Goal: Check status: Check status

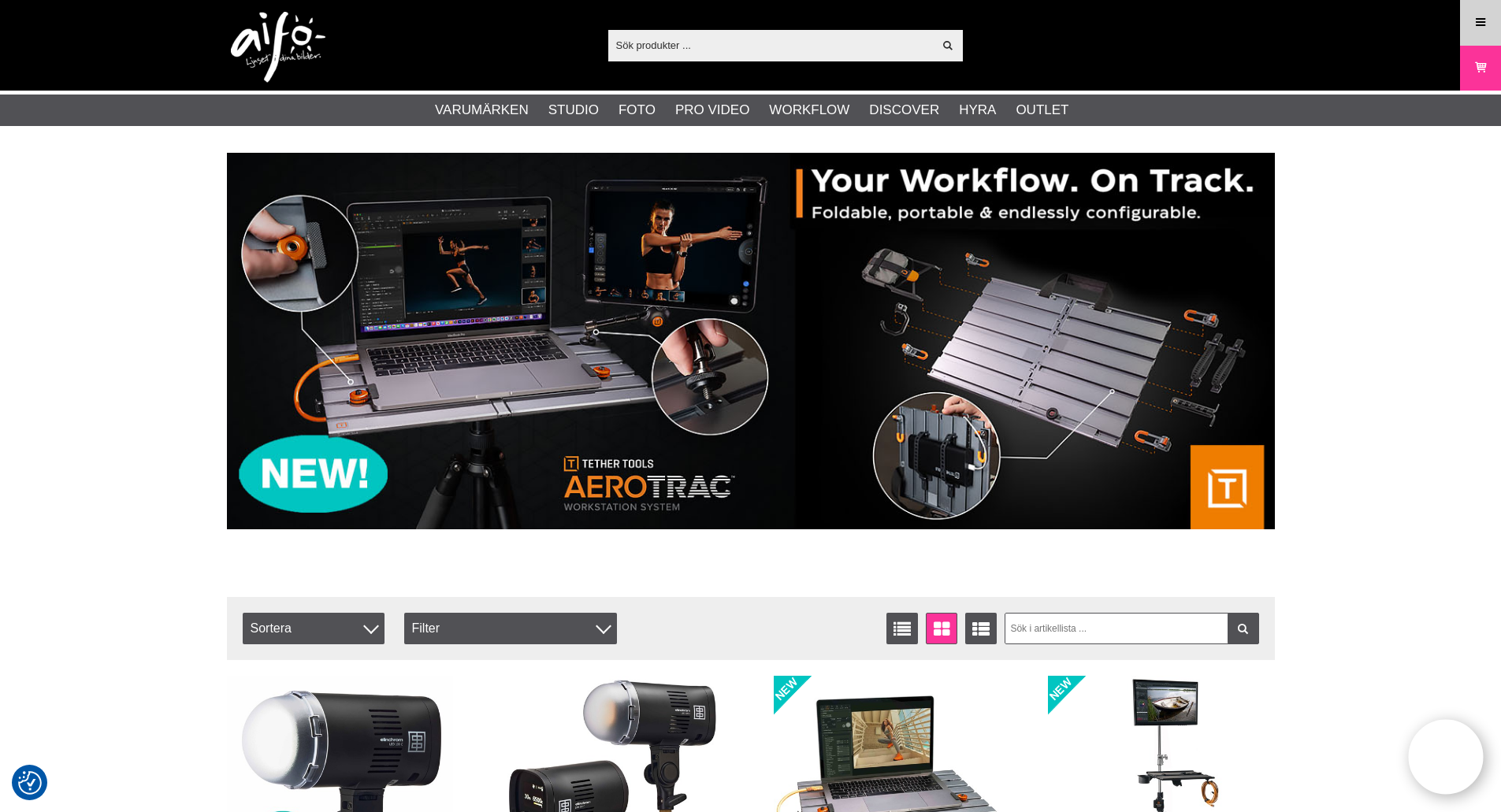
click at [1485, 22] on icon at bounding box center [1480, 22] width 14 height 17
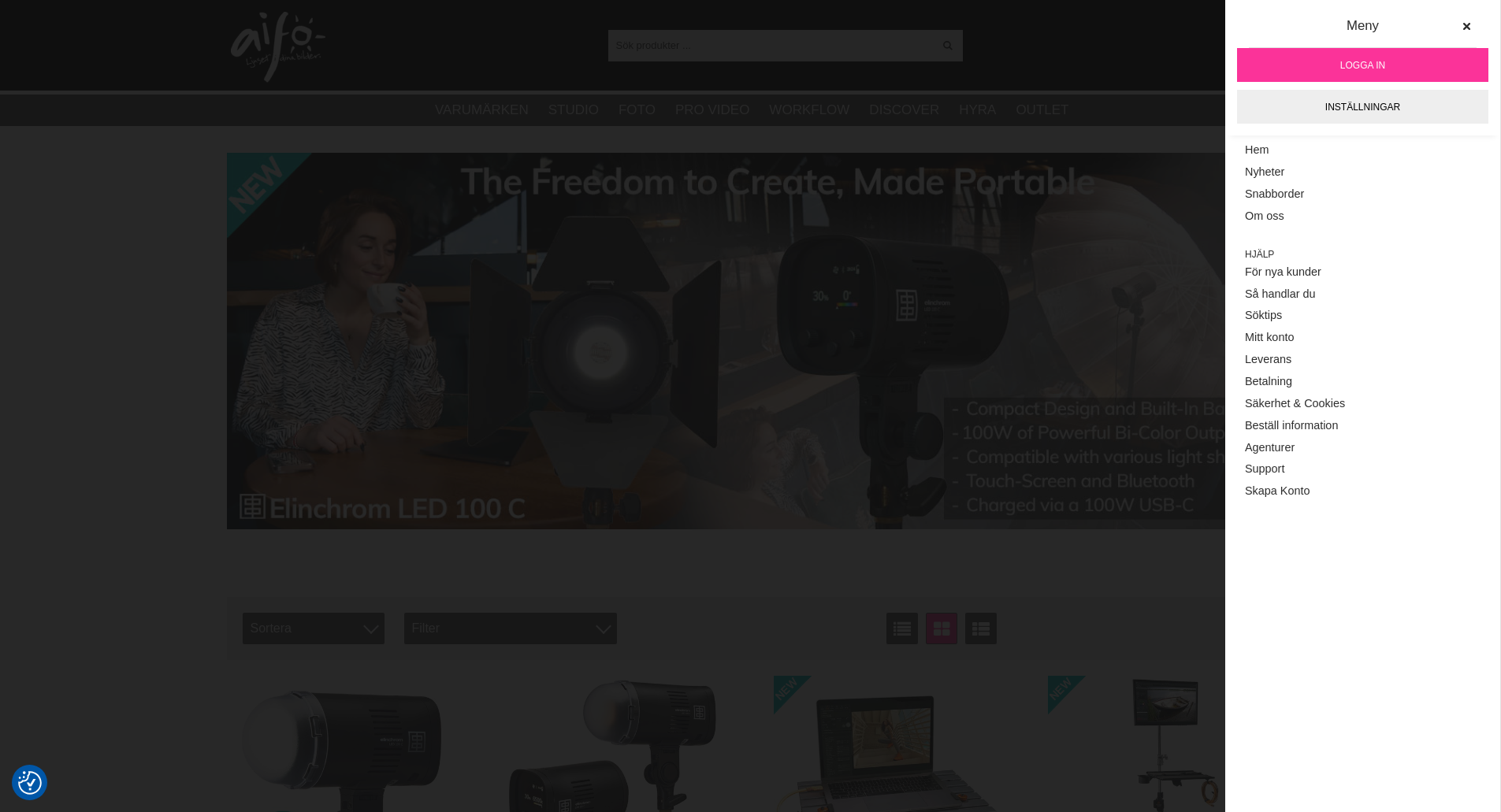
click at [1403, 69] on link "Logga in" at bounding box center [1362, 64] width 251 height 34
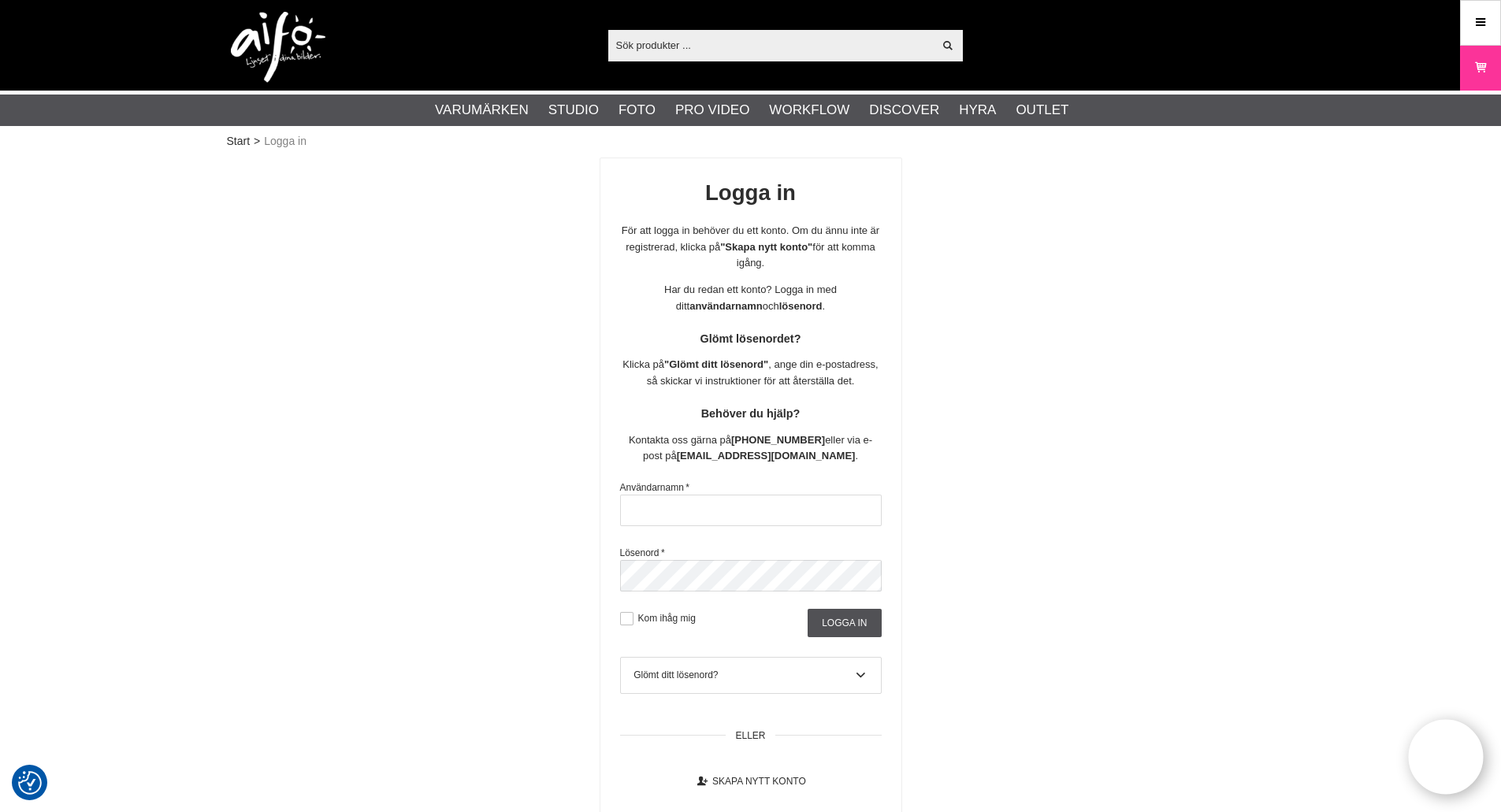
type input "christiank"
click at [843, 643] on div "Användarnamn * christiank Lösenord * Kom ihåg mig Logga in Glömt ditt lösenord?…" at bounding box center [751, 644] width 301 height 341
click at [849, 629] on input "Logga in" at bounding box center [843, 623] width 73 height 28
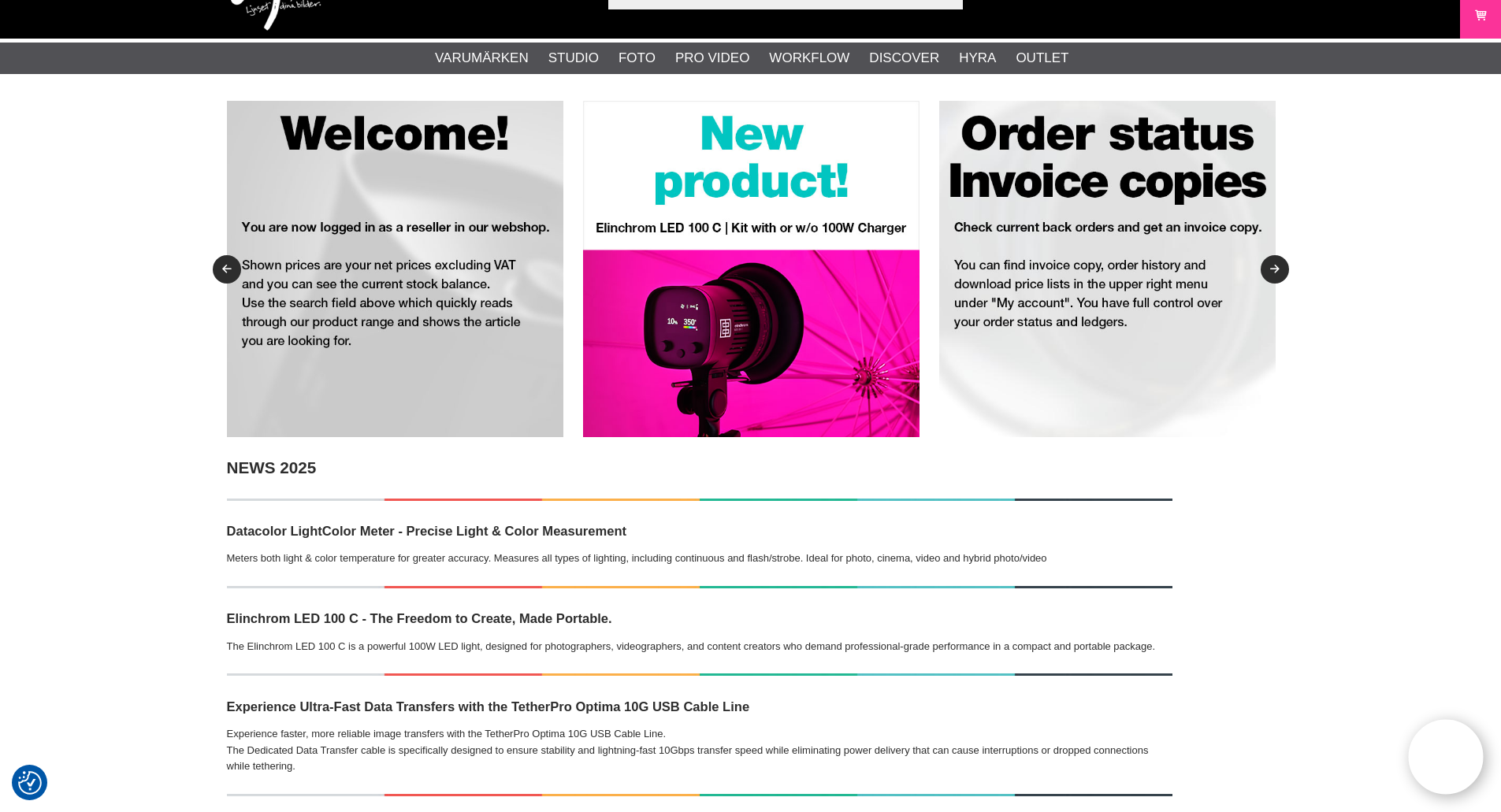
scroll to position [78, 0]
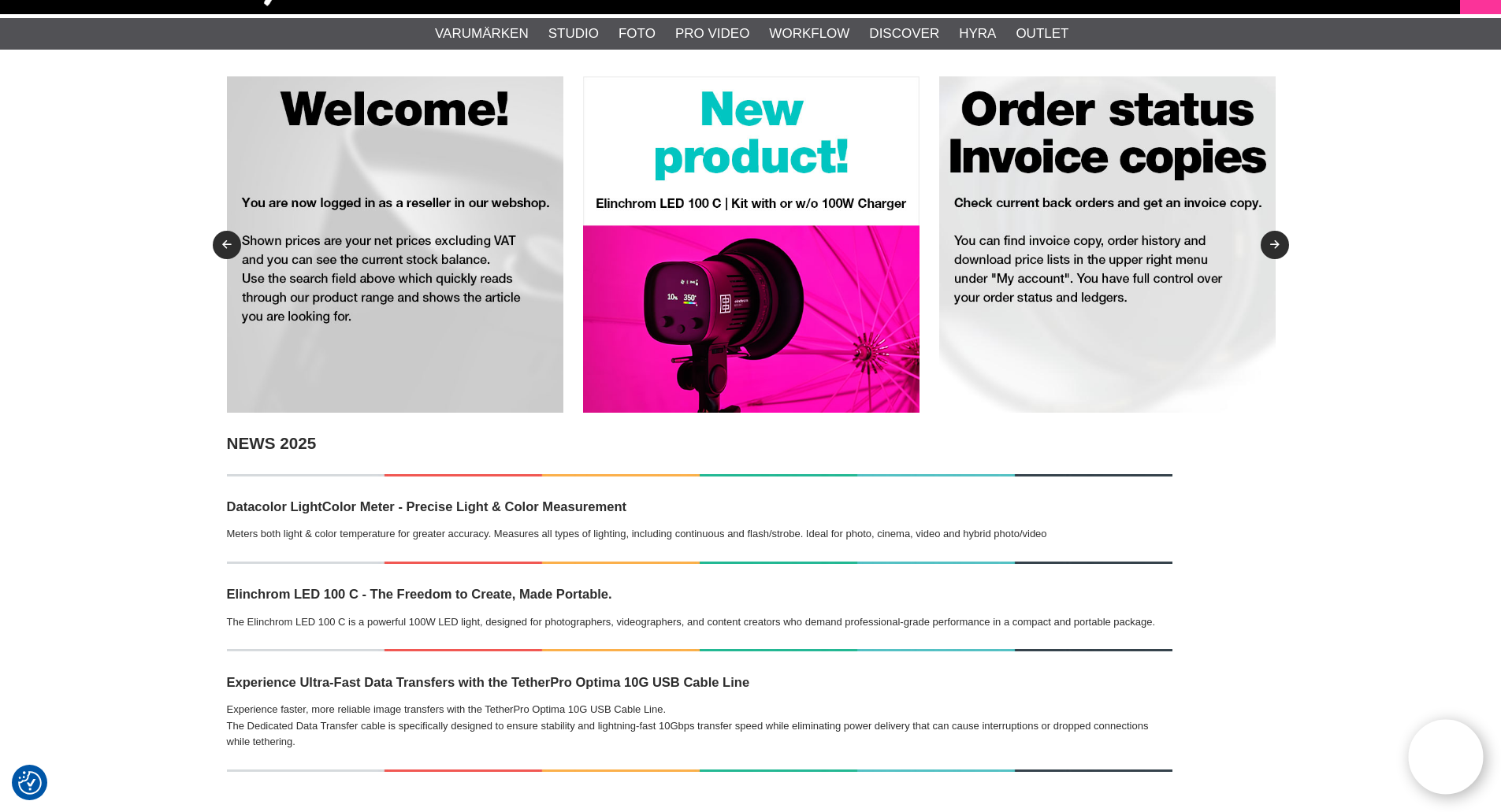
drag, startPoint x: 199, startPoint y: 368, endPoint x: 193, endPoint y: 397, distance: 29.6
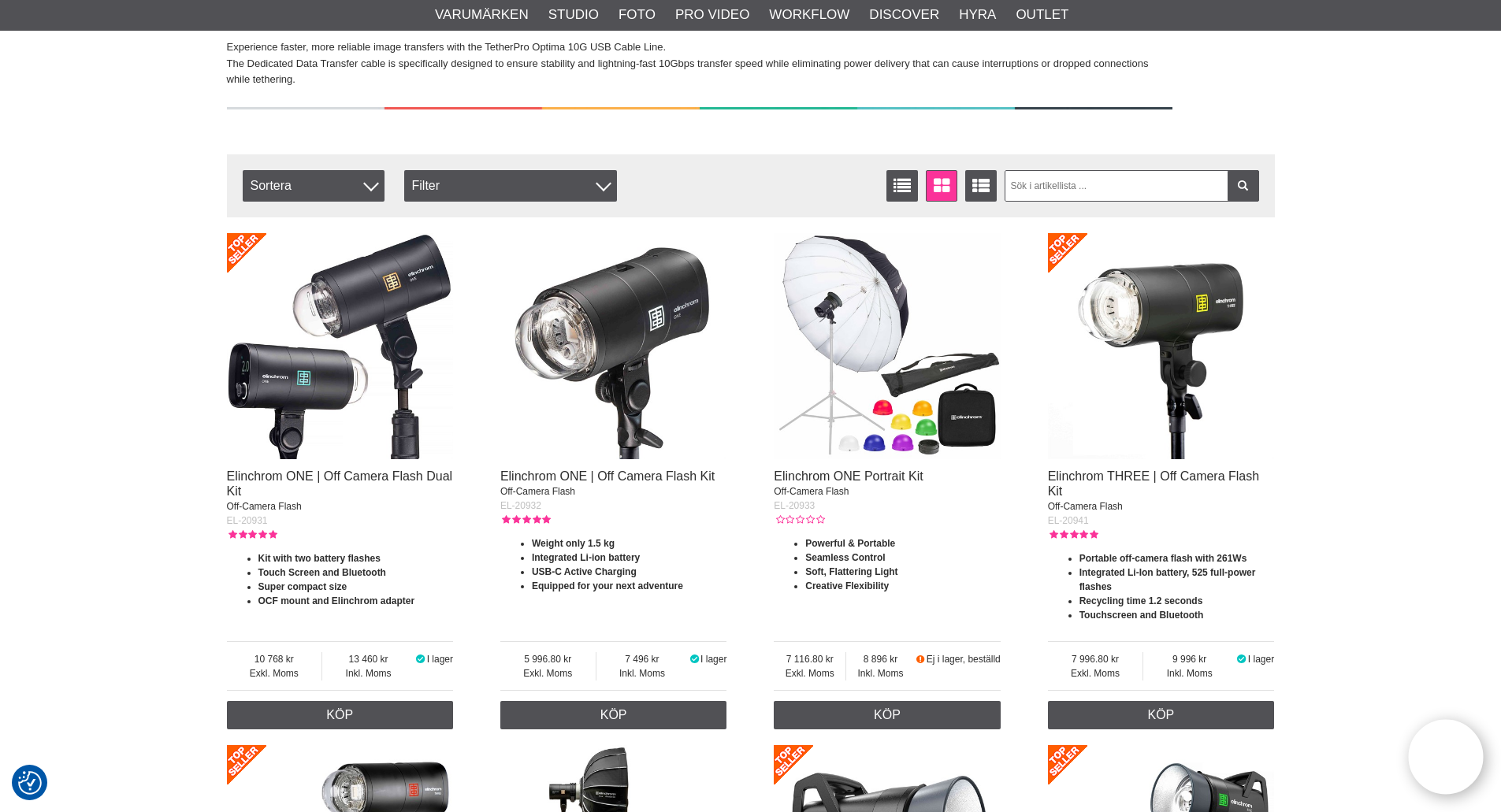
scroll to position [827, 0]
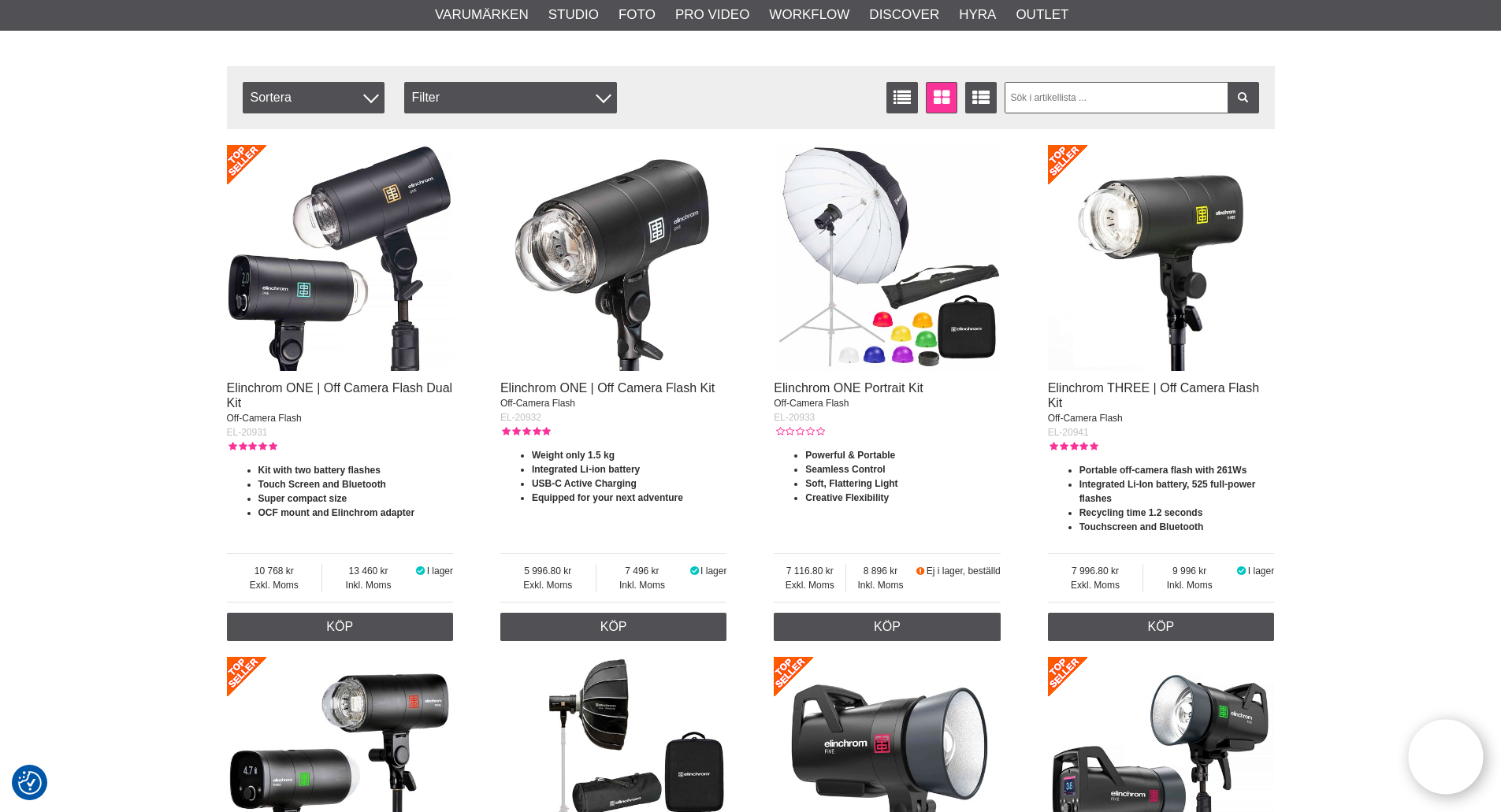
drag, startPoint x: 276, startPoint y: 286, endPoint x: 281, endPoint y: 334, distance: 48.3
drag, startPoint x: 232, startPoint y: 429, endPoint x: 232, endPoint y: 312, distance: 117.0
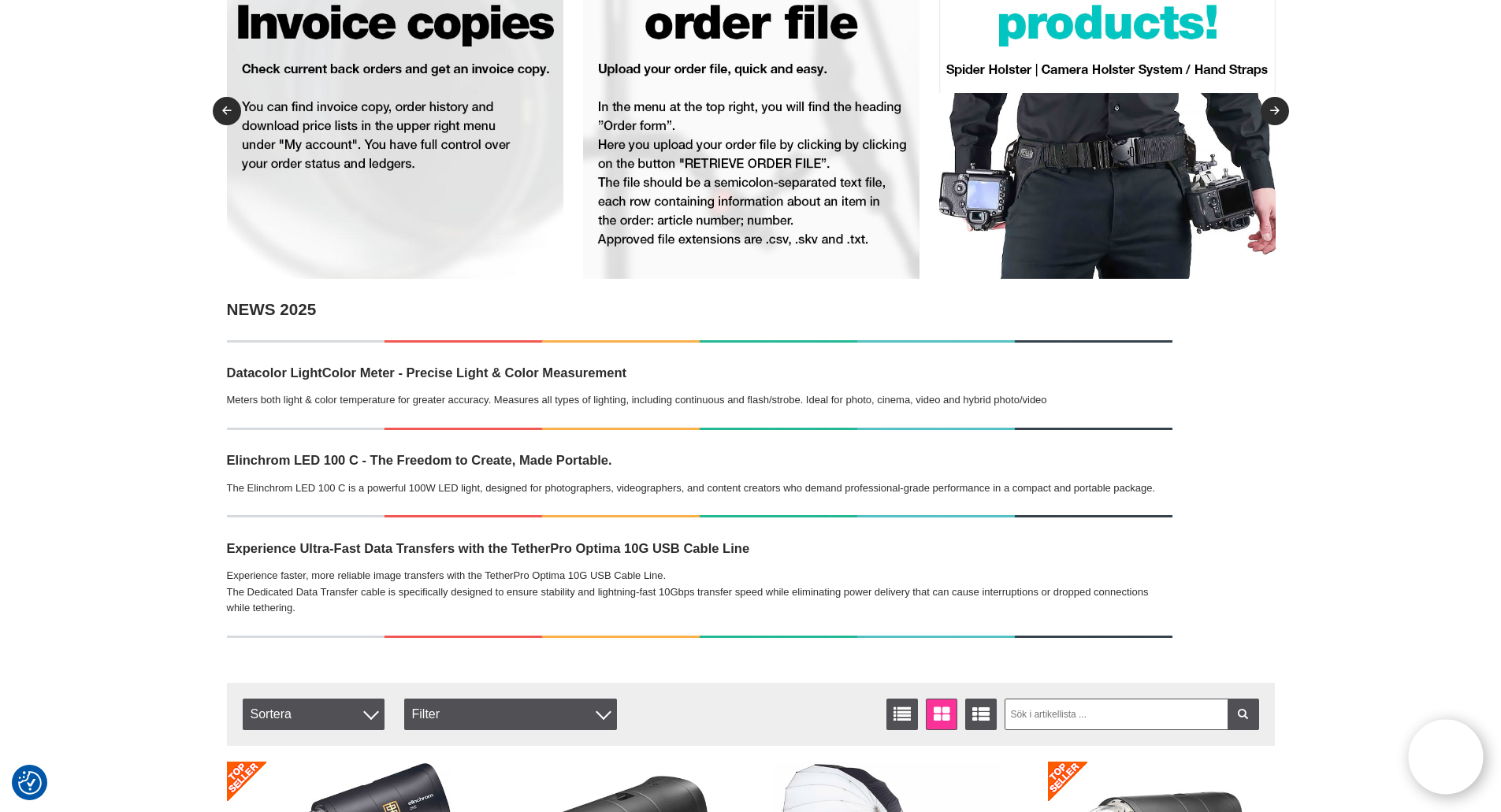
scroll to position [0, 0]
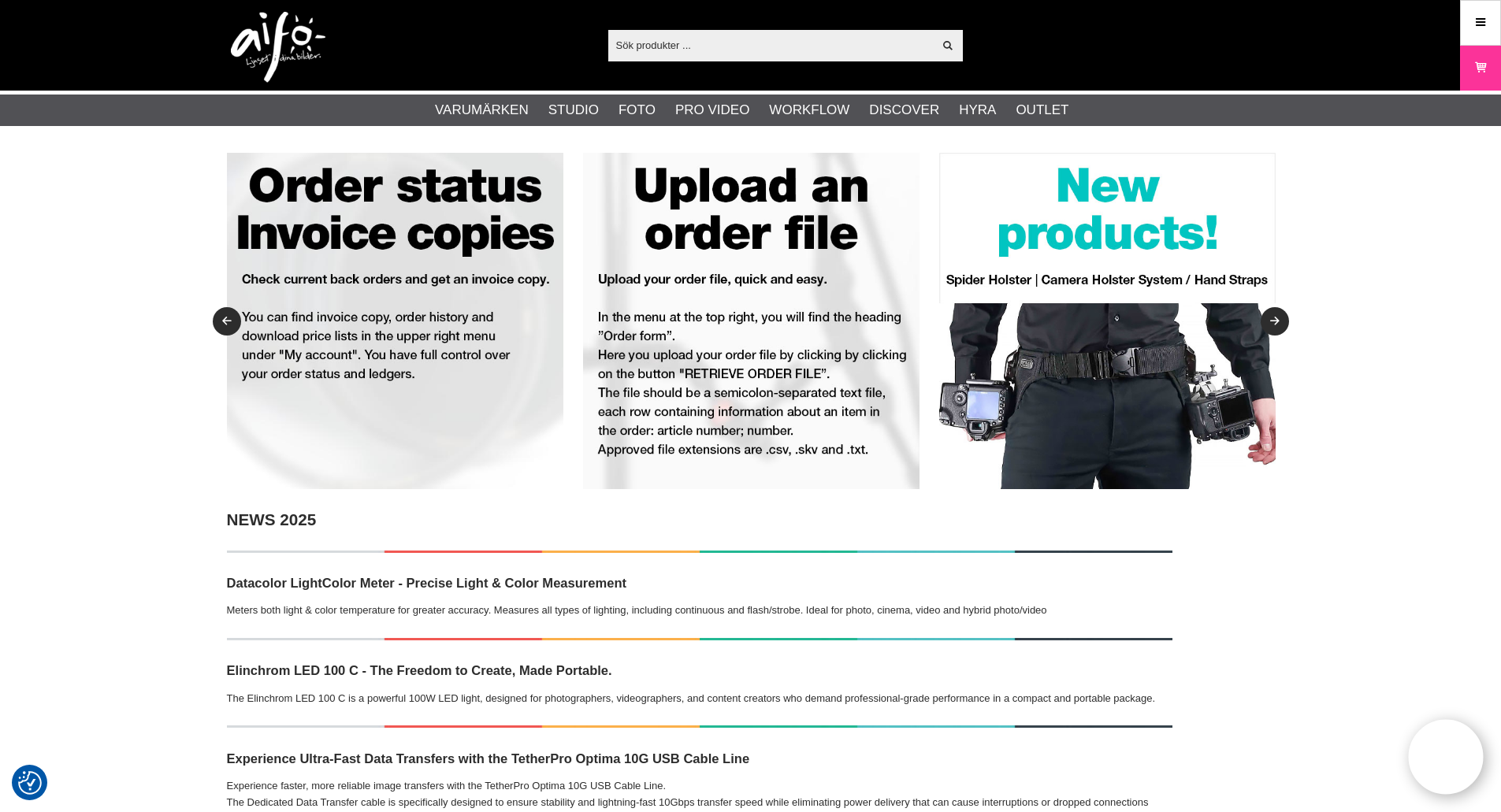
drag, startPoint x: 165, startPoint y: 413, endPoint x: 163, endPoint y: 292, distance: 121.0
click at [1490, 14] on link "Meny" at bounding box center [1480, 22] width 40 height 37
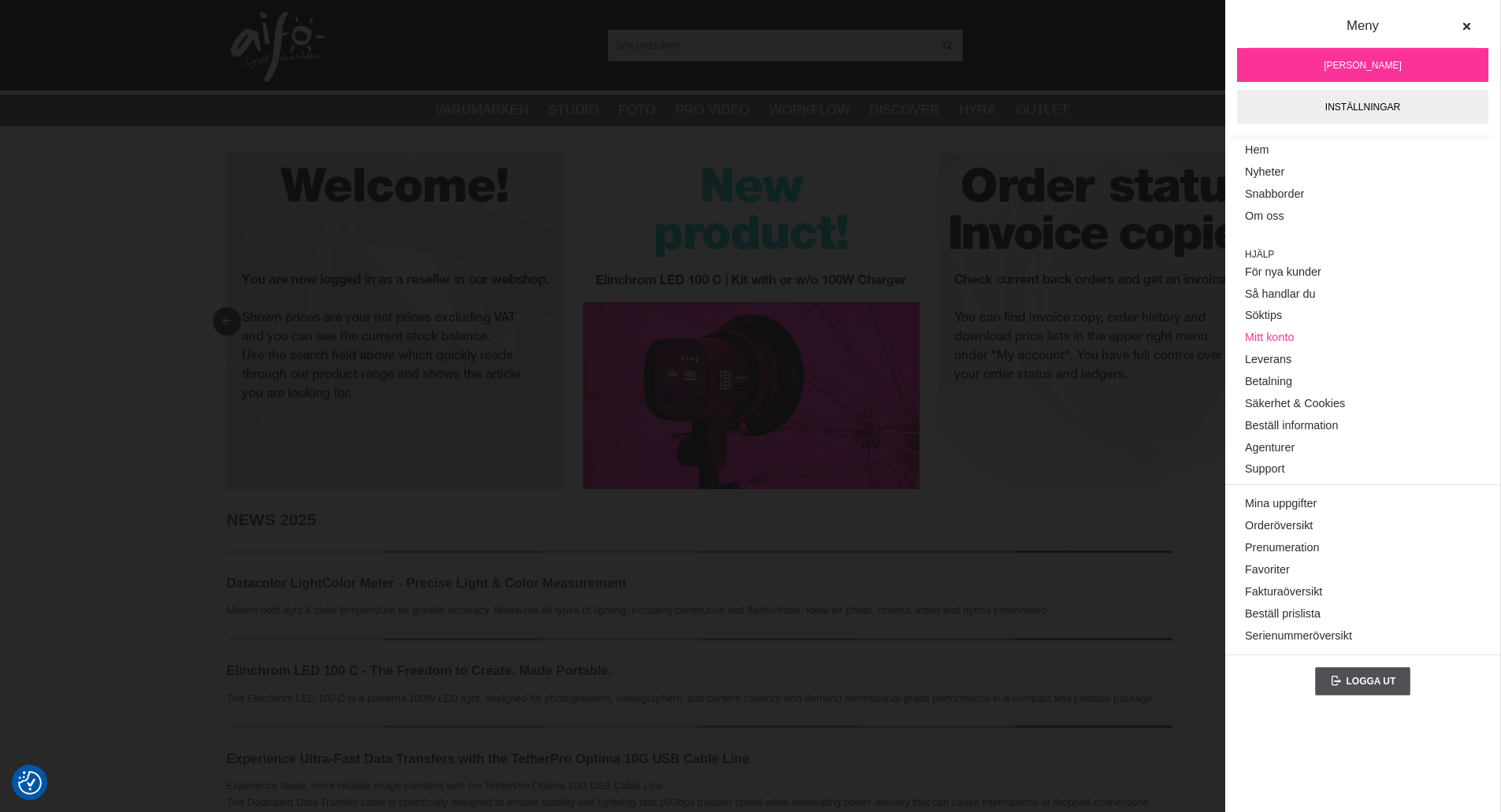
click at [1302, 336] on link "Mitt konto" at bounding box center [1363, 337] width 235 height 22
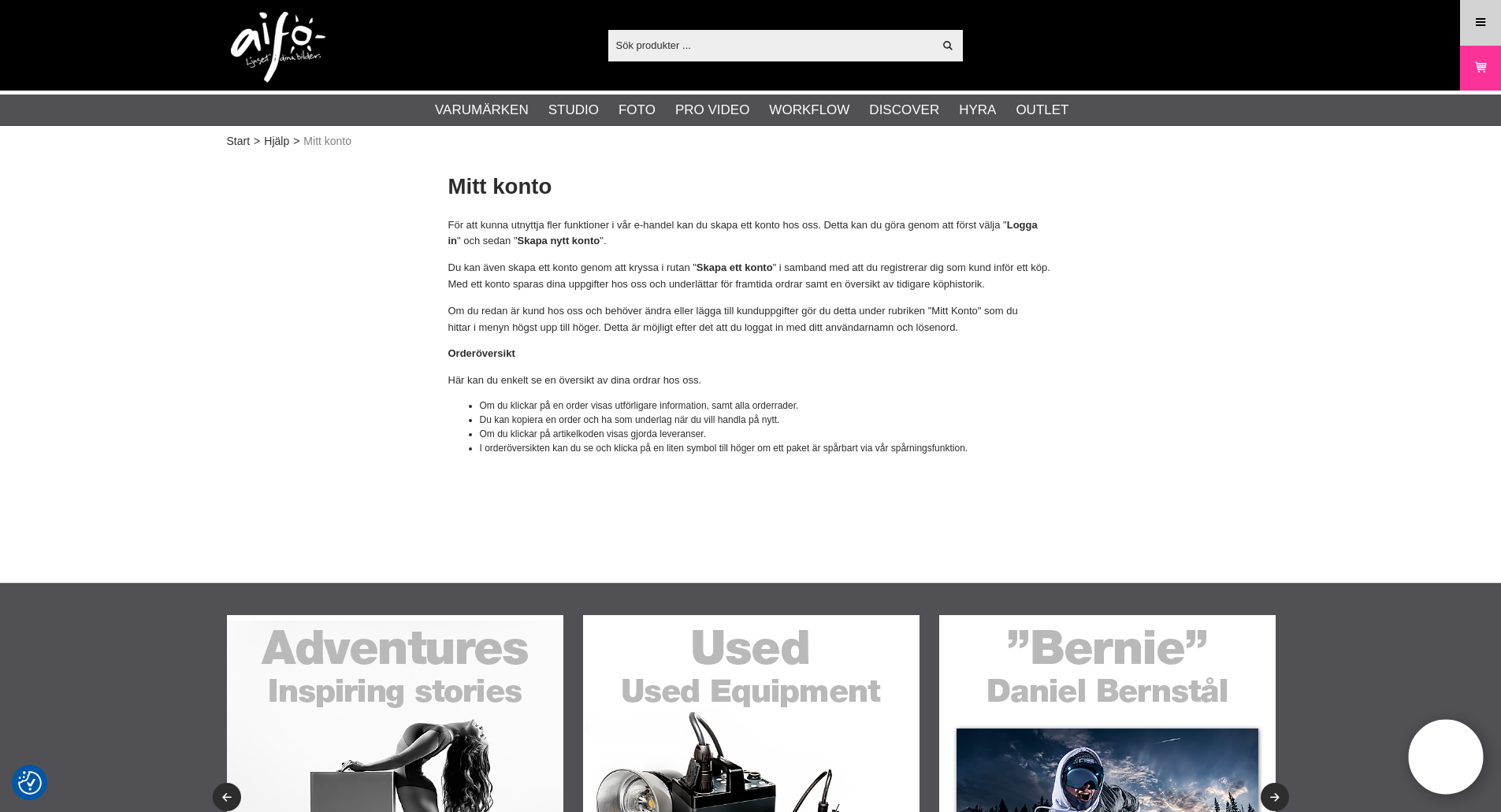
click at [1476, 30] on icon at bounding box center [1480, 22] width 14 height 17
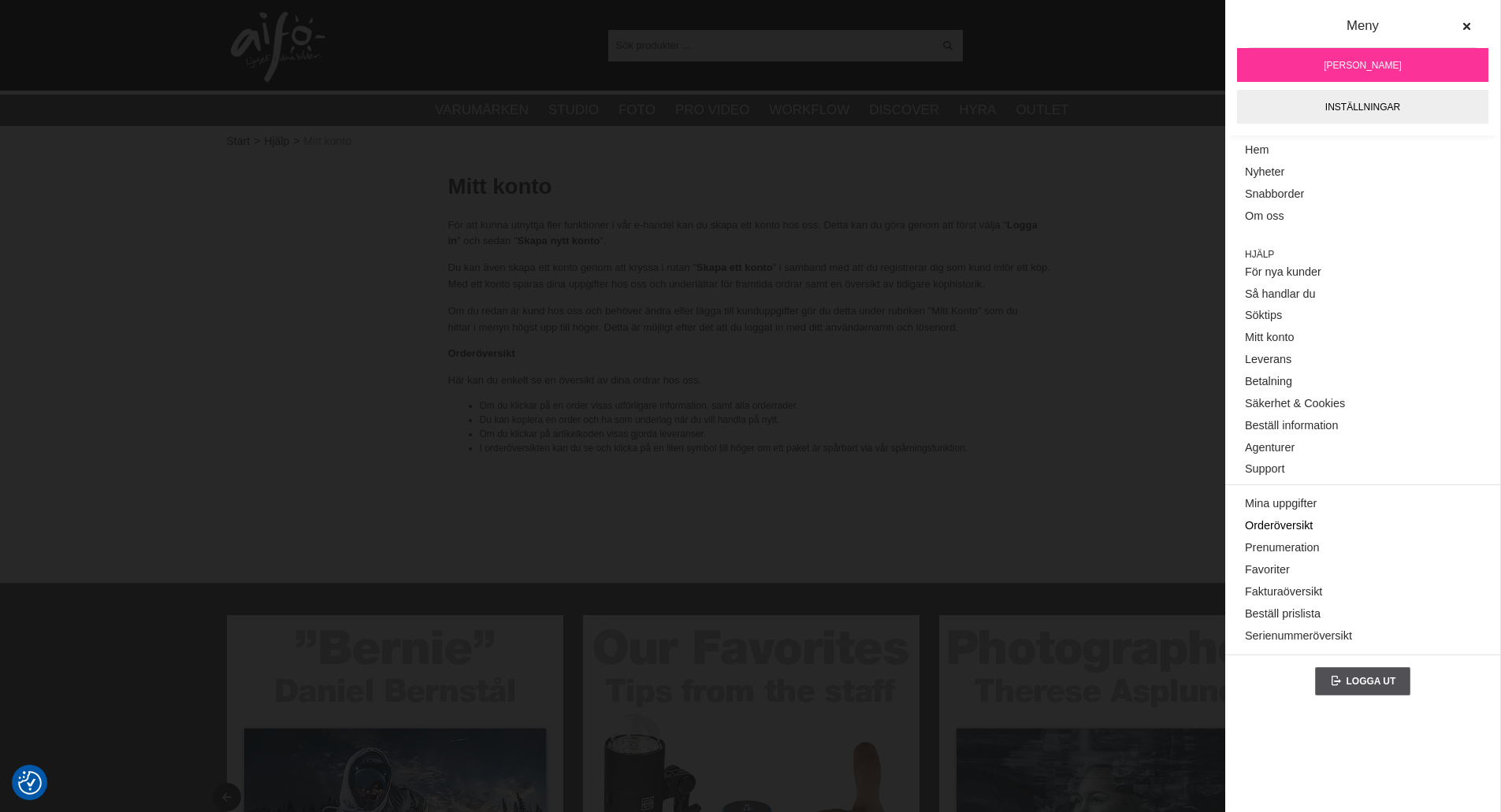
click at [1298, 527] on link "Orderöversikt" at bounding box center [1363, 526] width 235 height 22
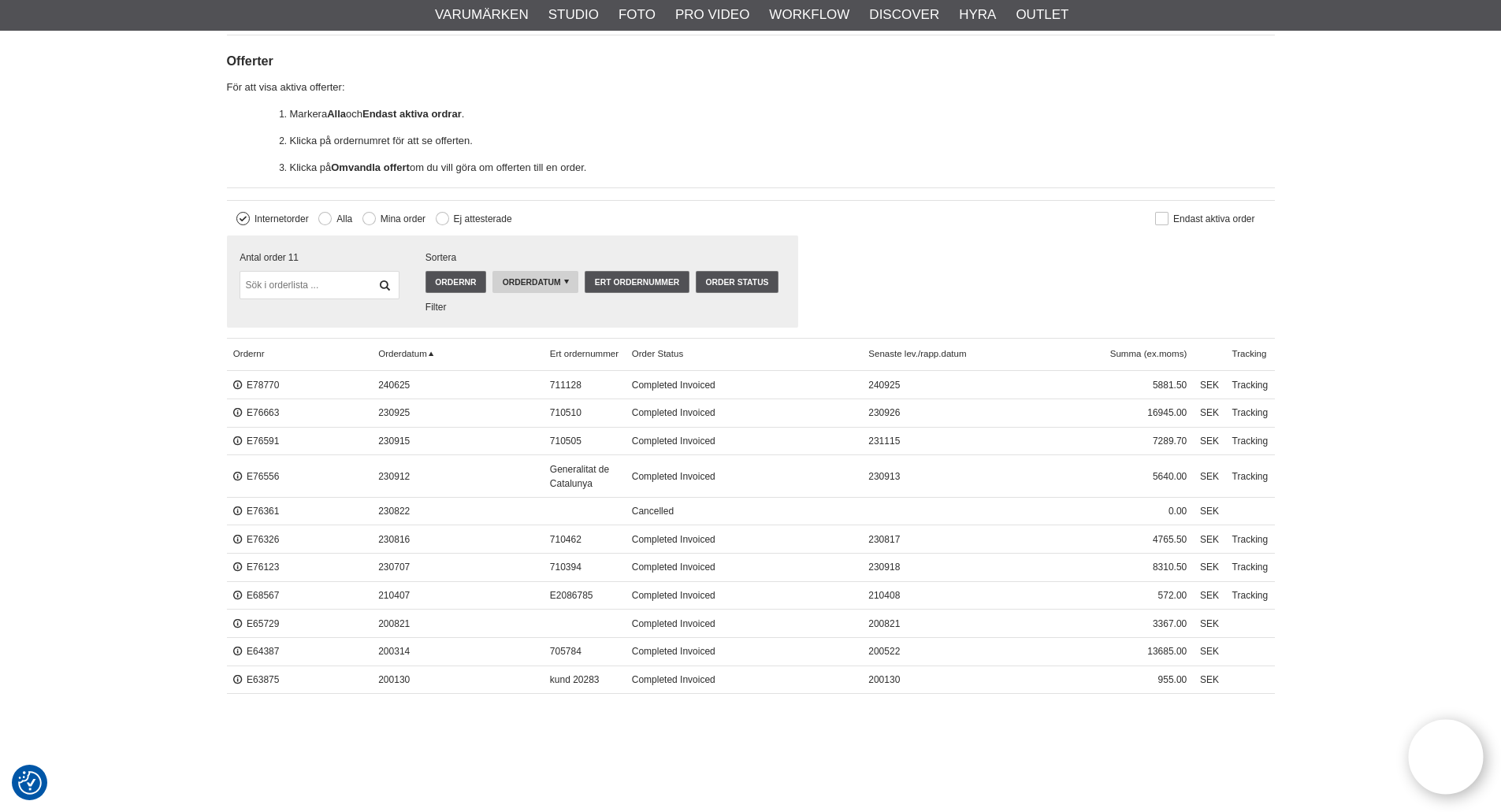
scroll to position [394, 0]
click at [328, 296] on input "text" at bounding box center [318, 284] width 159 height 28
type input "e81528"
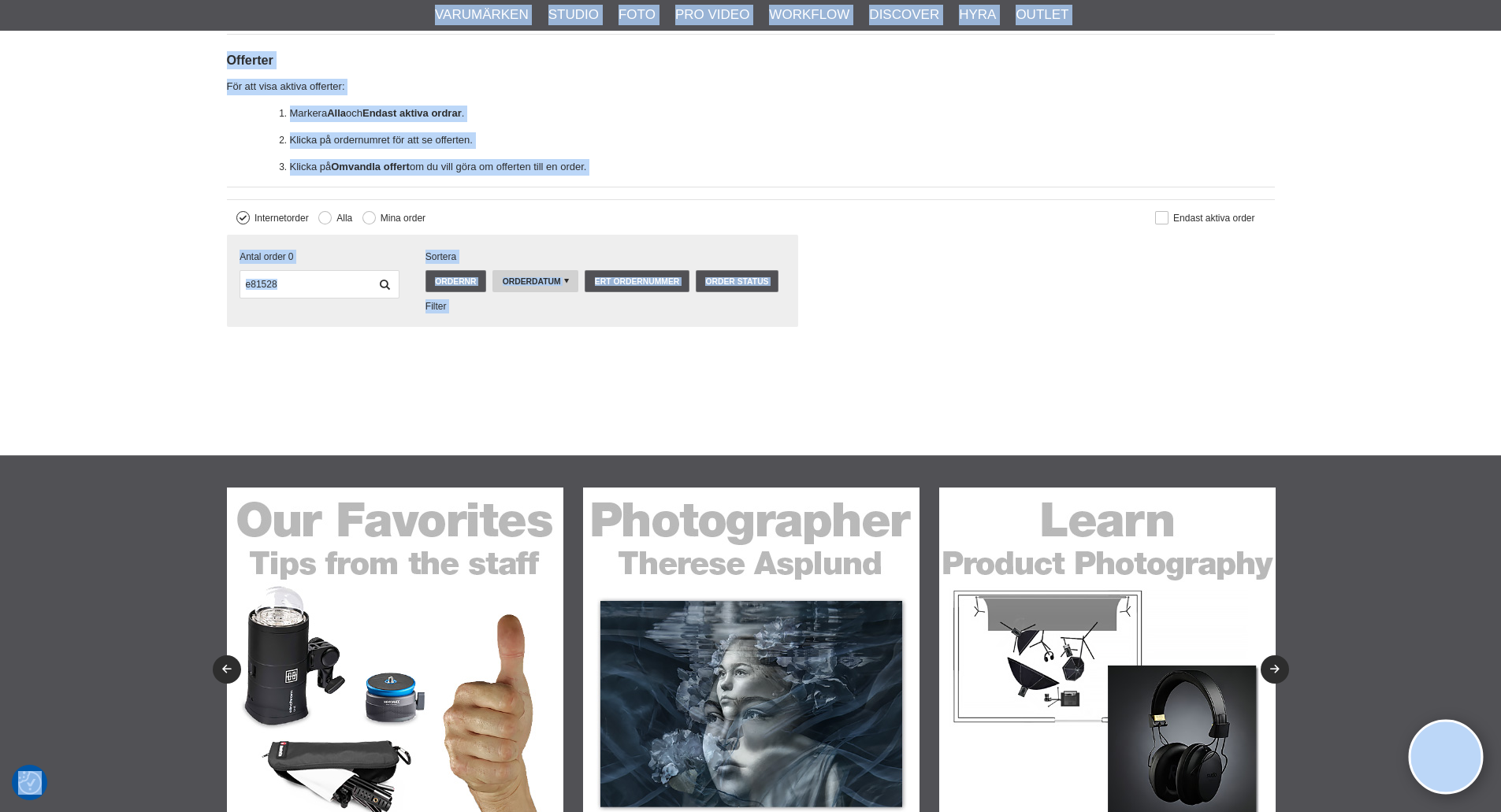
click at [232, 264] on div "Antal order 0 e81528" at bounding box center [320, 281] width 186 height 90
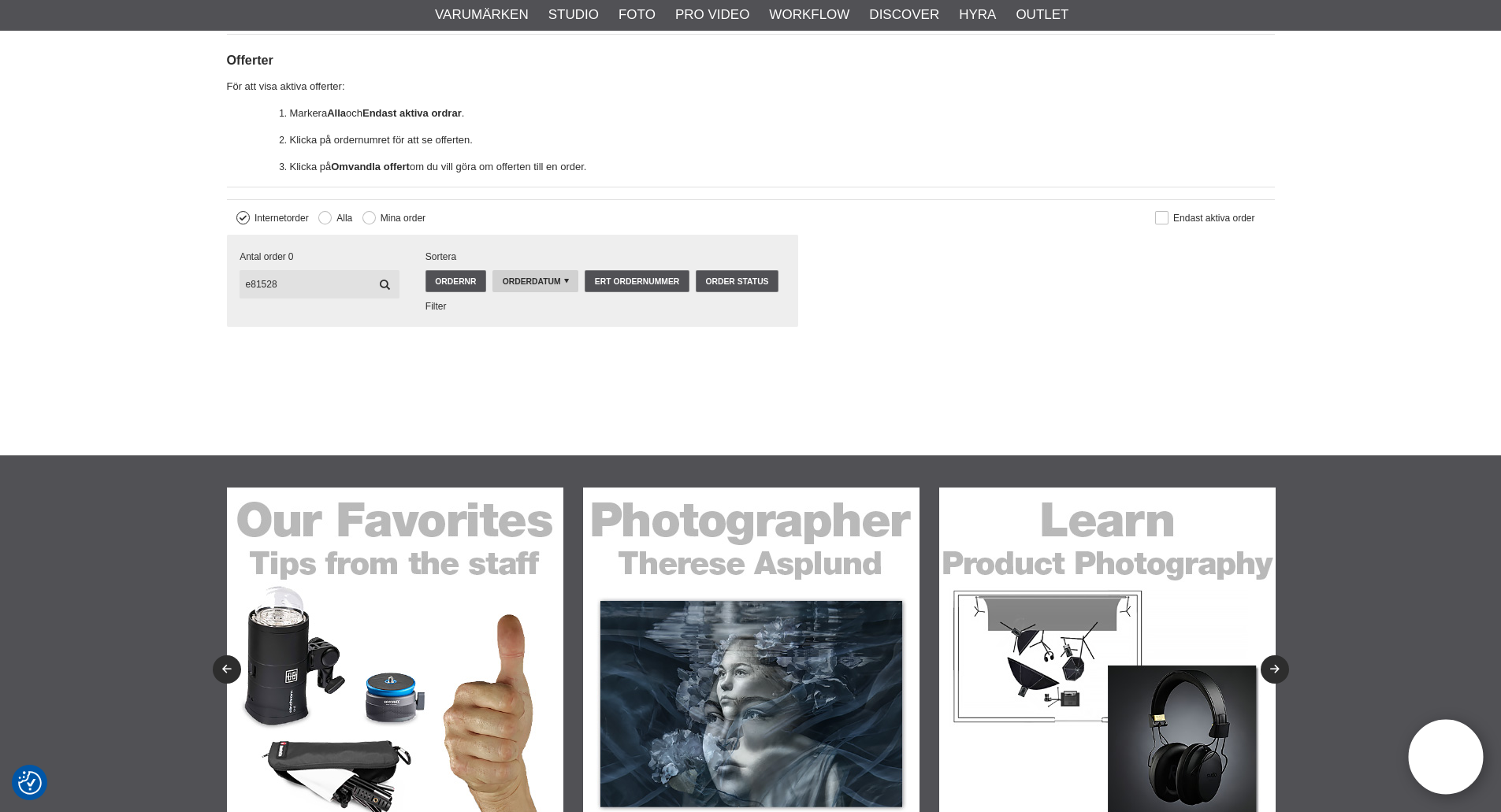
click at [306, 280] on input "e81528" at bounding box center [318, 284] width 159 height 28
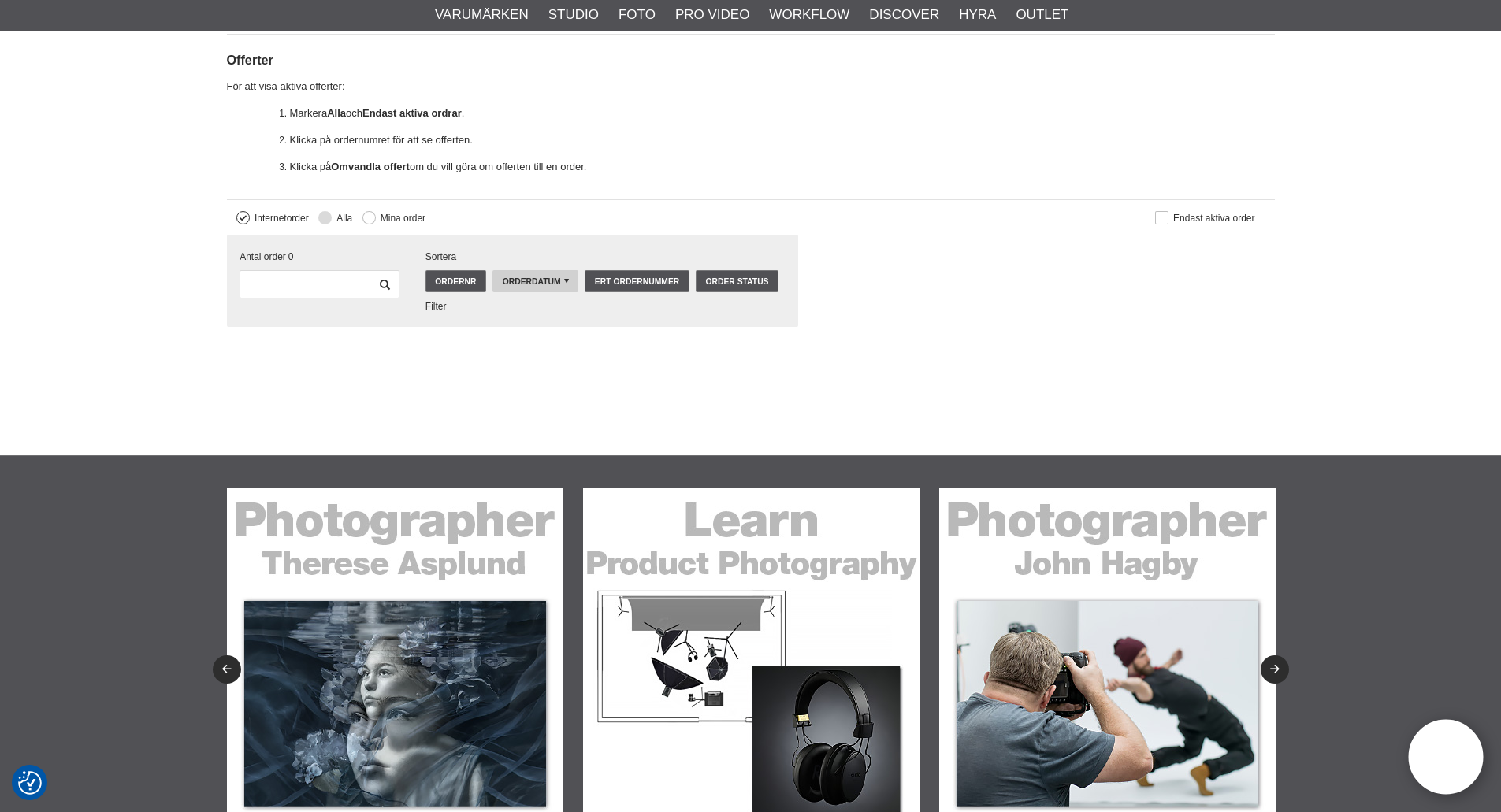
click at [332, 219] on button at bounding box center [325, 218] width 13 height 13
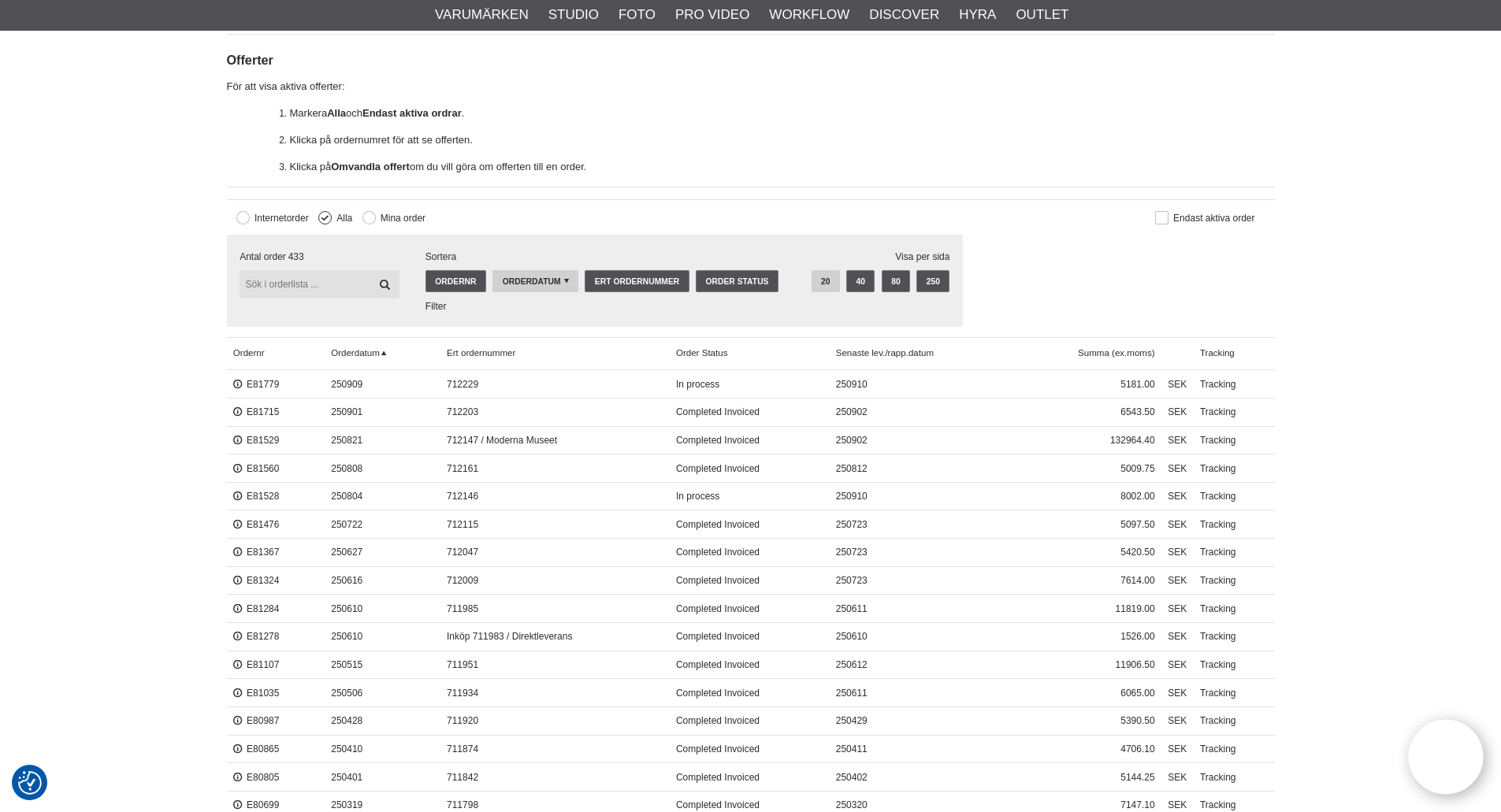
click at [317, 290] on input "text" at bounding box center [318, 284] width 159 height 28
paste input "e81528"
type input "e81528"
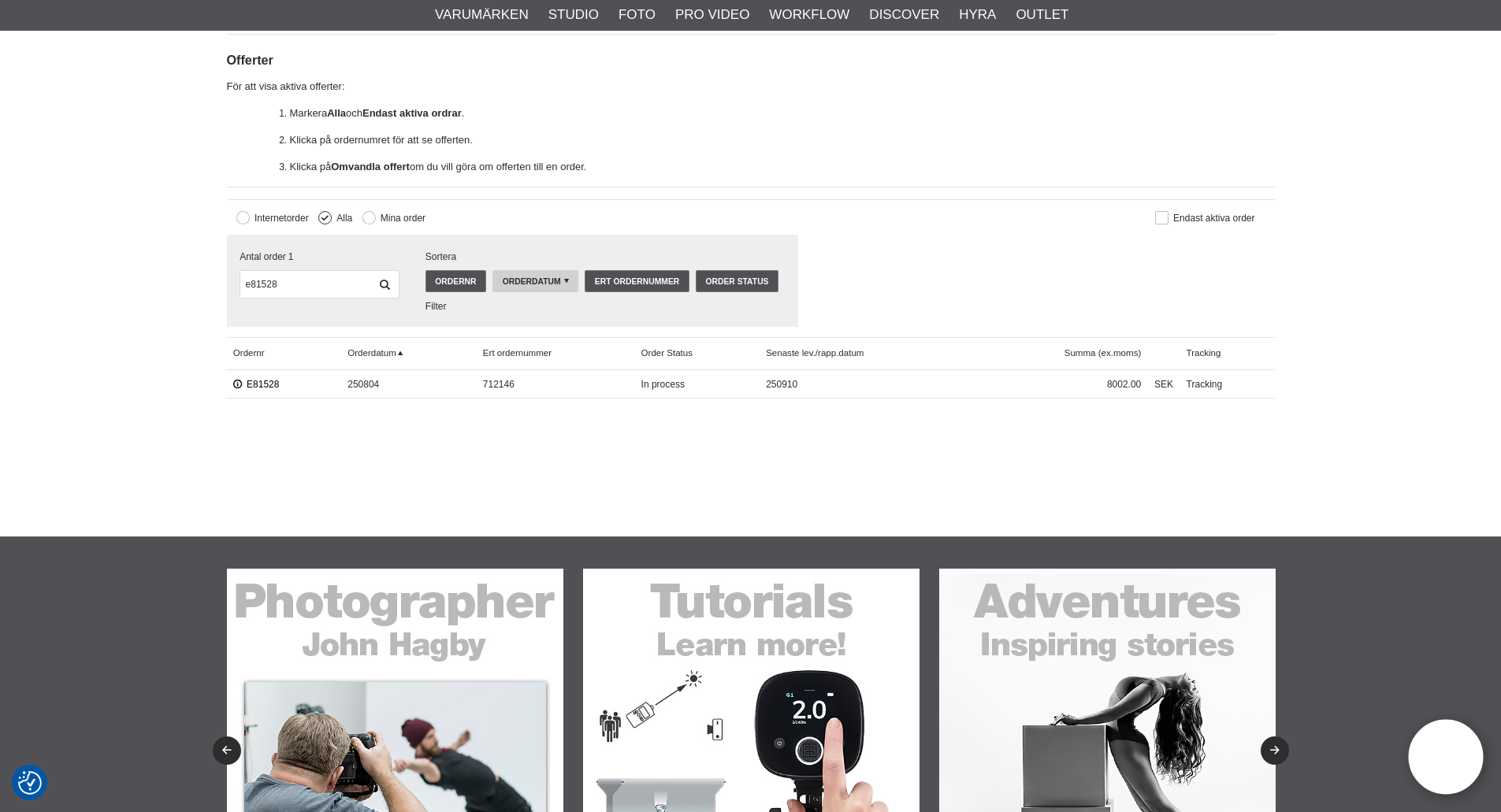
click at [258, 380] on link "E81528" at bounding box center [256, 384] width 46 height 11
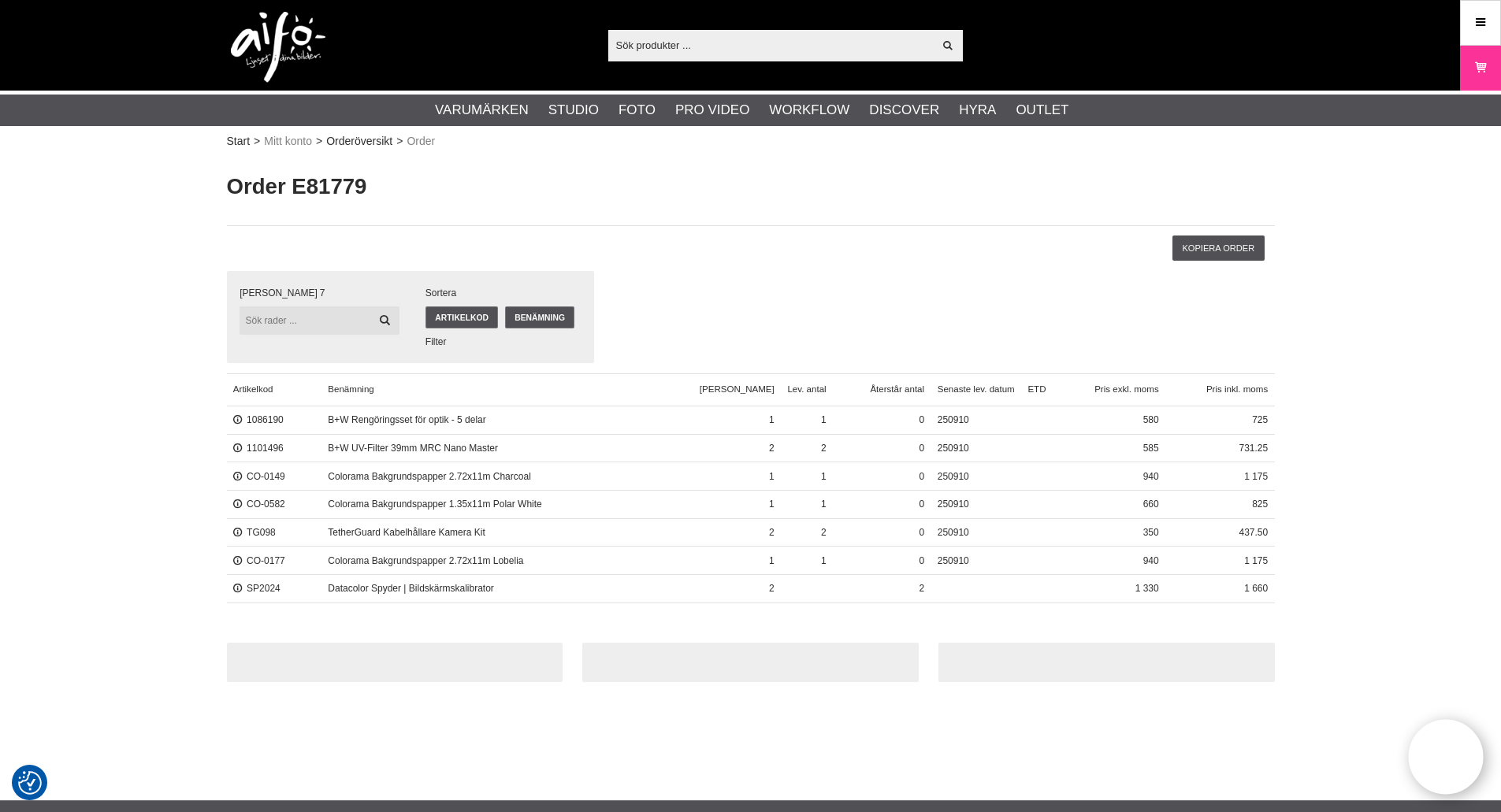
click at [313, 322] on input "text" at bounding box center [318, 320] width 159 height 28
type input "712147"
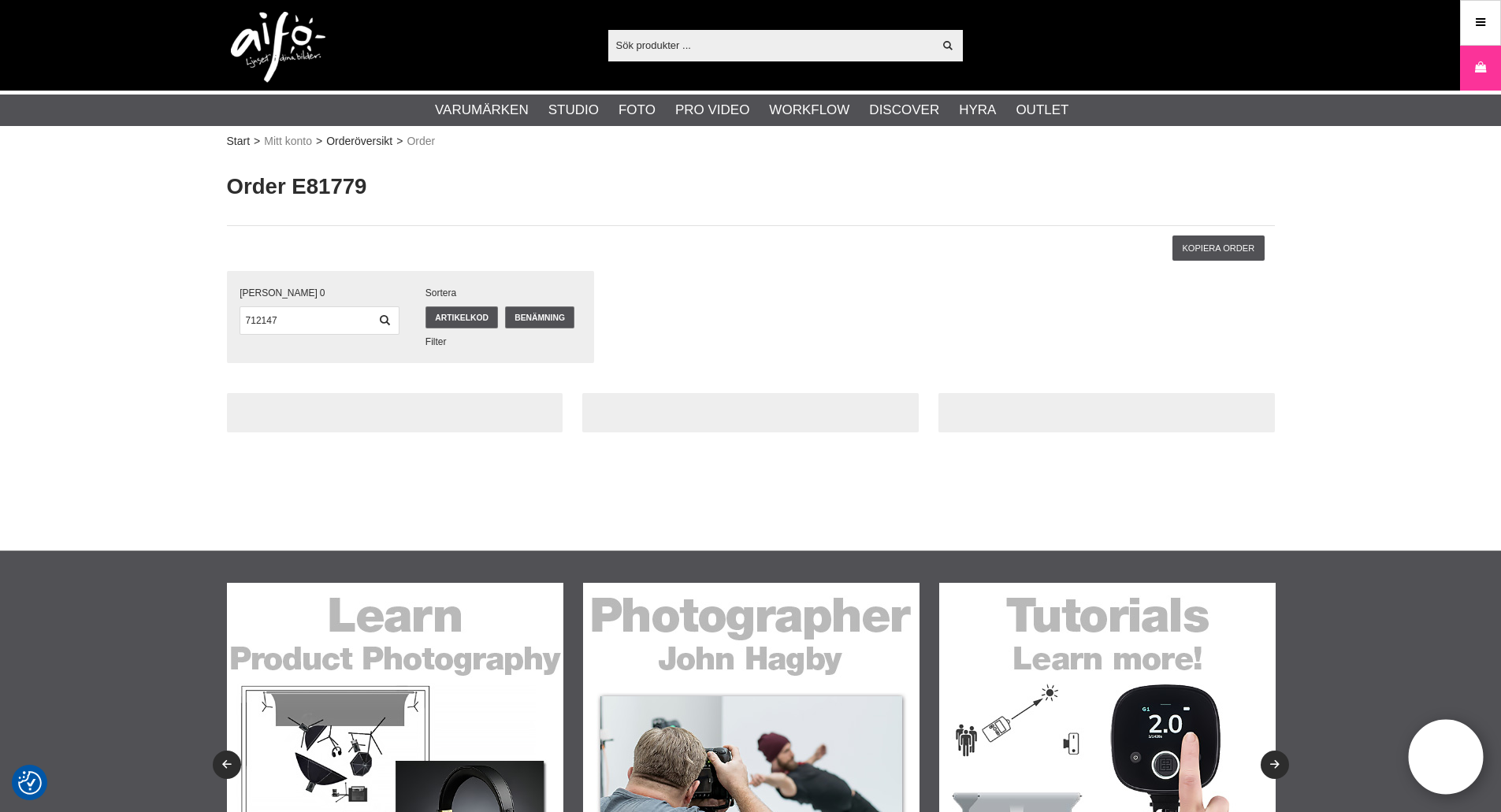
click at [342, 327] on input "712147" at bounding box center [318, 320] width 159 height 28
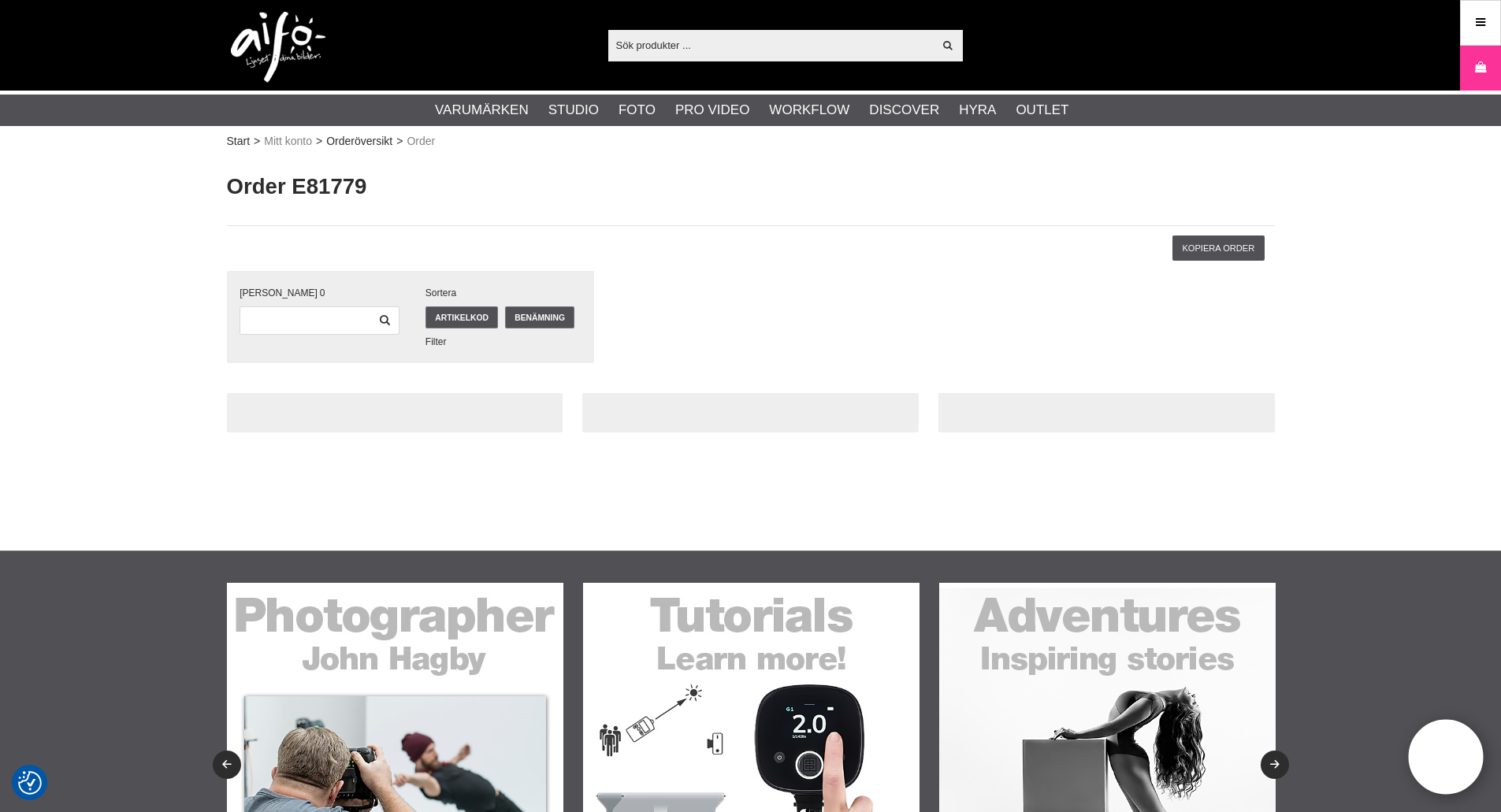
click at [336, 239] on div "Kopiera order" at bounding box center [750, 248] width 1048 height 46
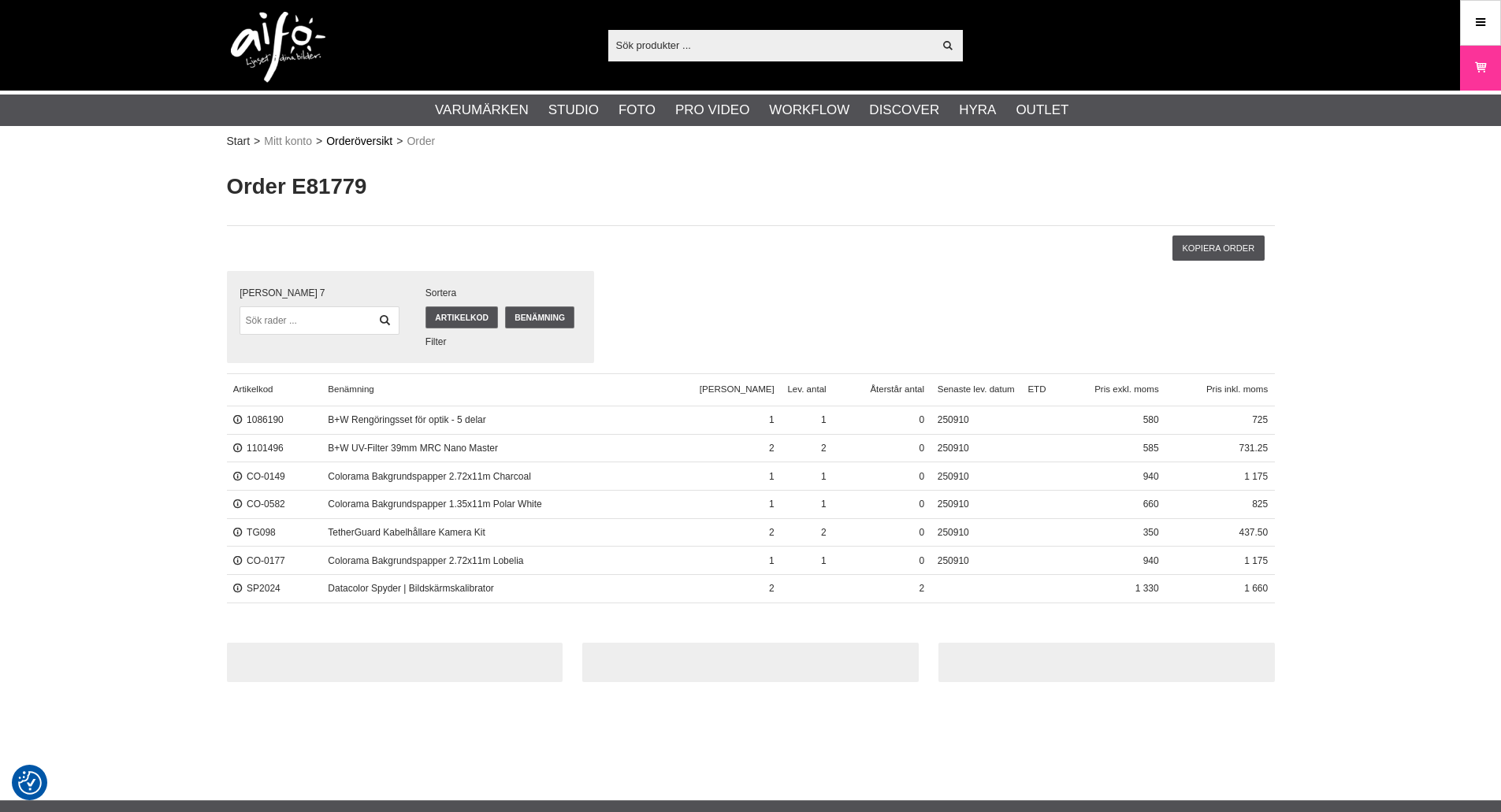
click at [384, 139] on link "Orderöversikt" at bounding box center [359, 142] width 66 height 16
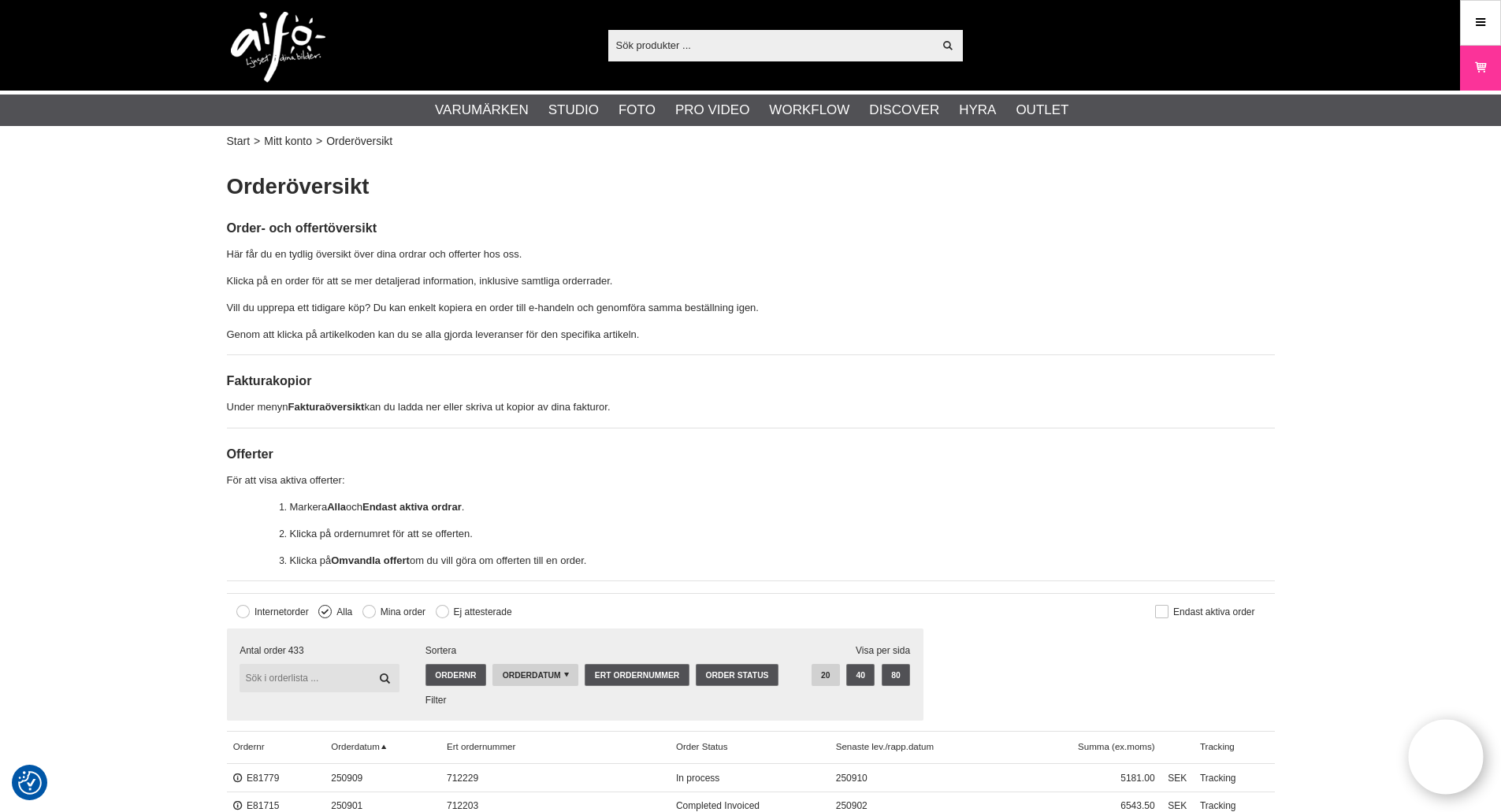
click at [322, 666] on input "text" at bounding box center [318, 678] width 159 height 28
paste input "712147"
type input "712147"
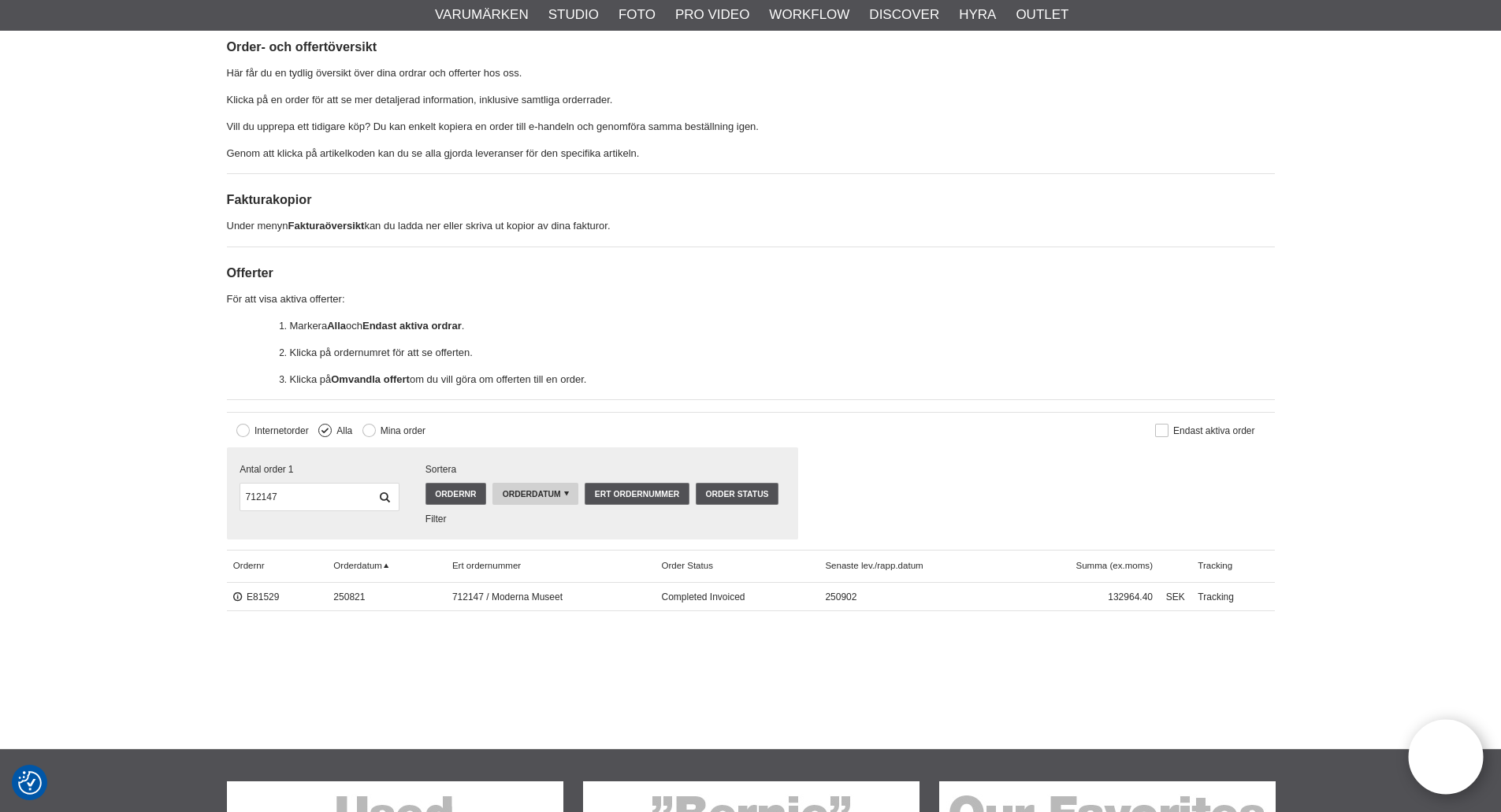
scroll to position [315, 0]
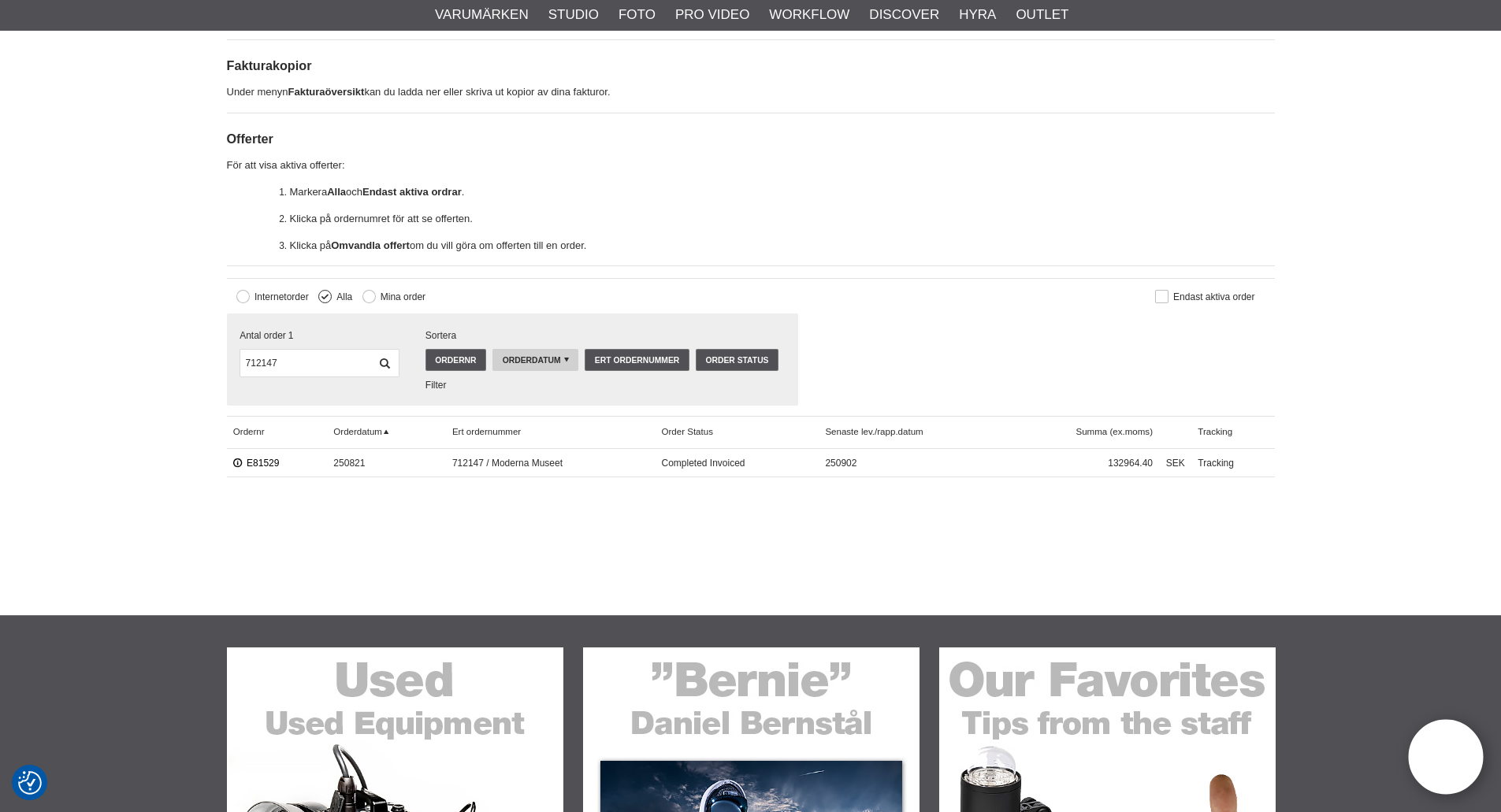
click at [265, 461] on link "E81529" at bounding box center [256, 462] width 46 height 11
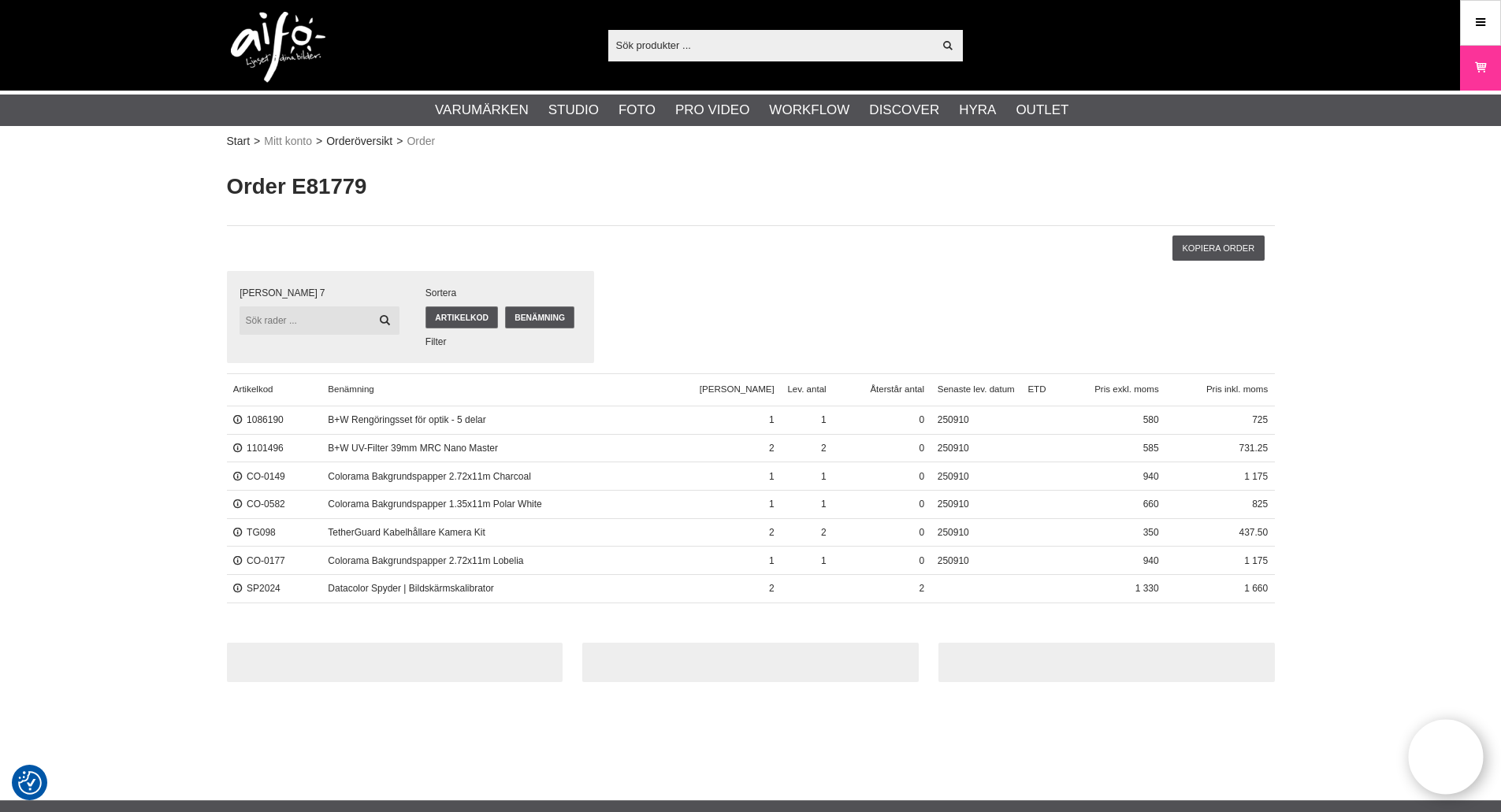
click at [337, 327] on input "text" at bounding box center [318, 320] width 159 height 28
paste input "712147"
type input "712147"
click at [388, 141] on link "Orderöversikt" at bounding box center [359, 142] width 66 height 16
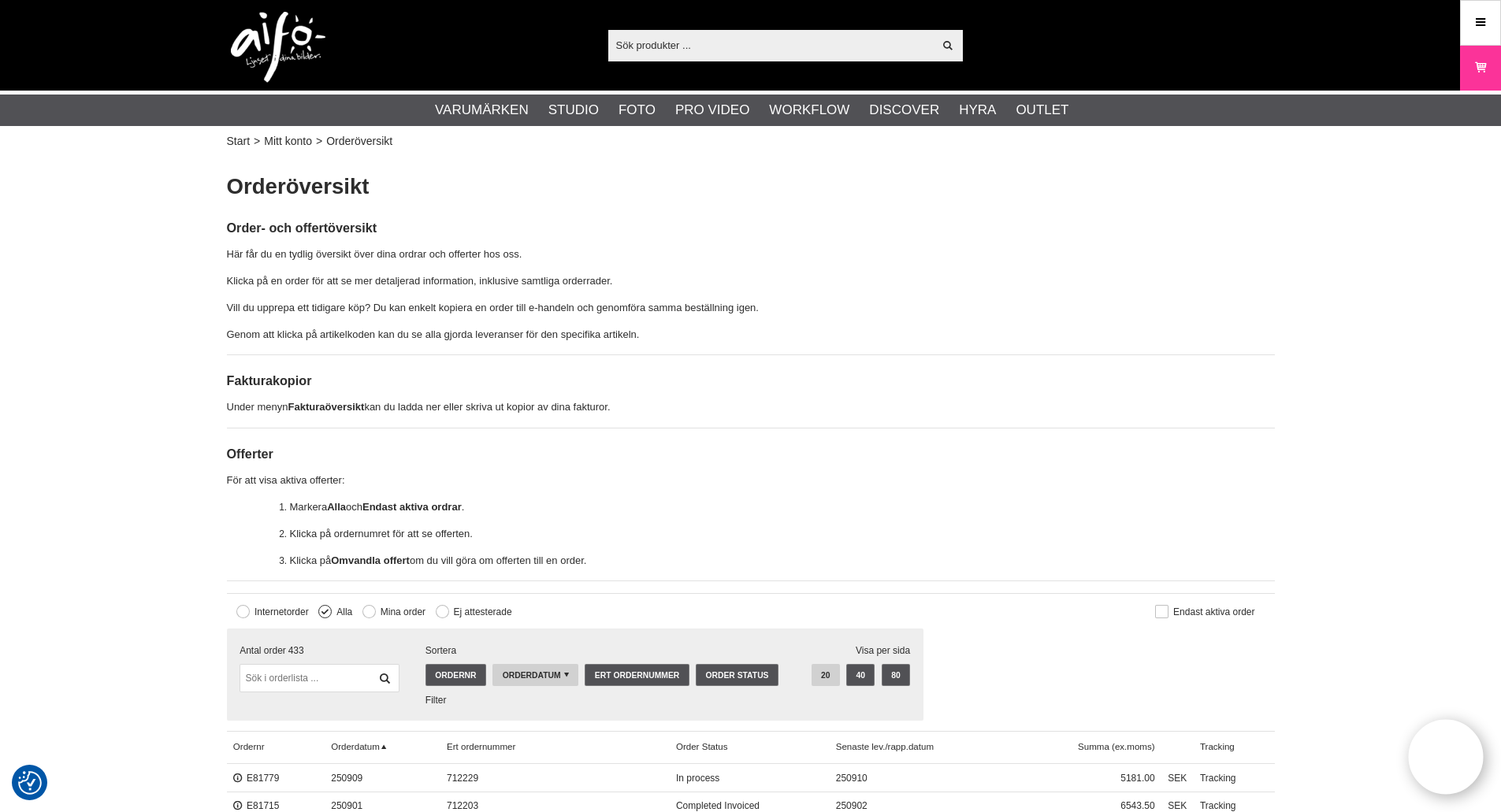
scroll to position [236, 0]
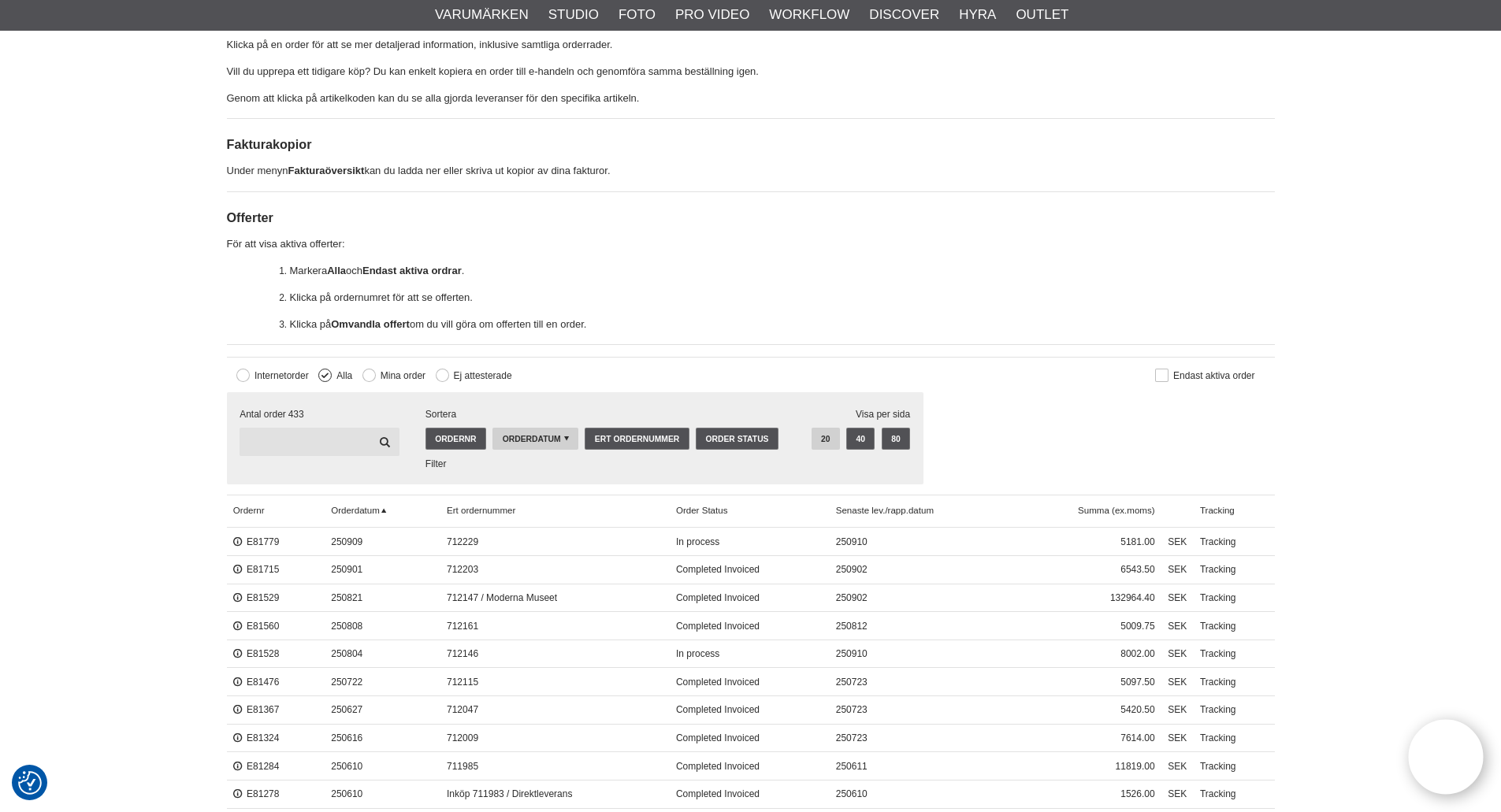
click at [329, 440] on input "text" at bounding box center [318, 442] width 159 height 28
click at [960, 343] on div "Order- och offertöversikt Här får du en tydlig översikt över dina ordrar och of…" at bounding box center [750, 164] width 1048 height 363
click at [620, 445] on link "Ert ordernummer" at bounding box center [636, 438] width 104 height 22
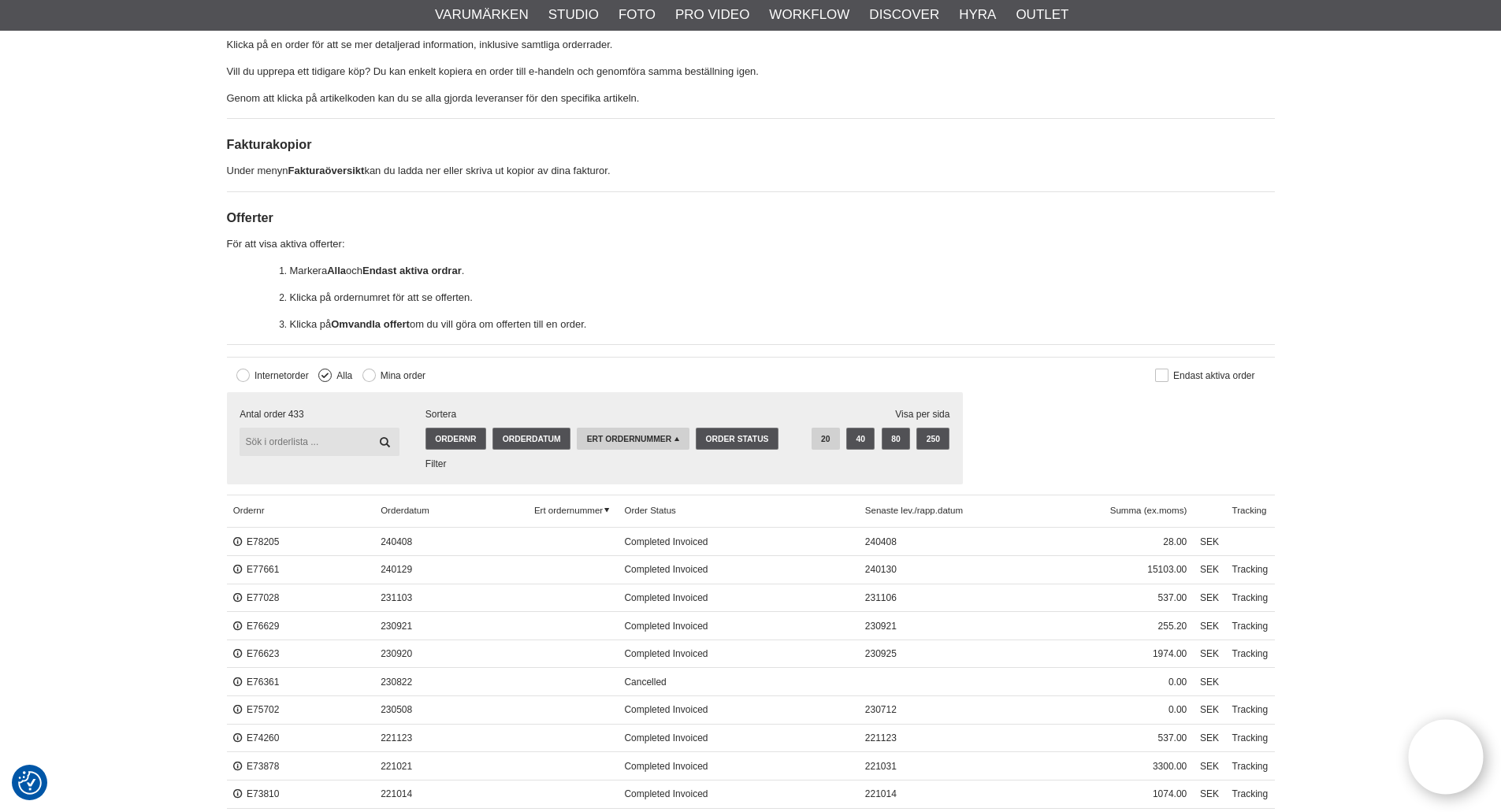
click at [292, 443] on input "text" at bounding box center [318, 442] width 159 height 28
paste input "712147"
type input "712147"
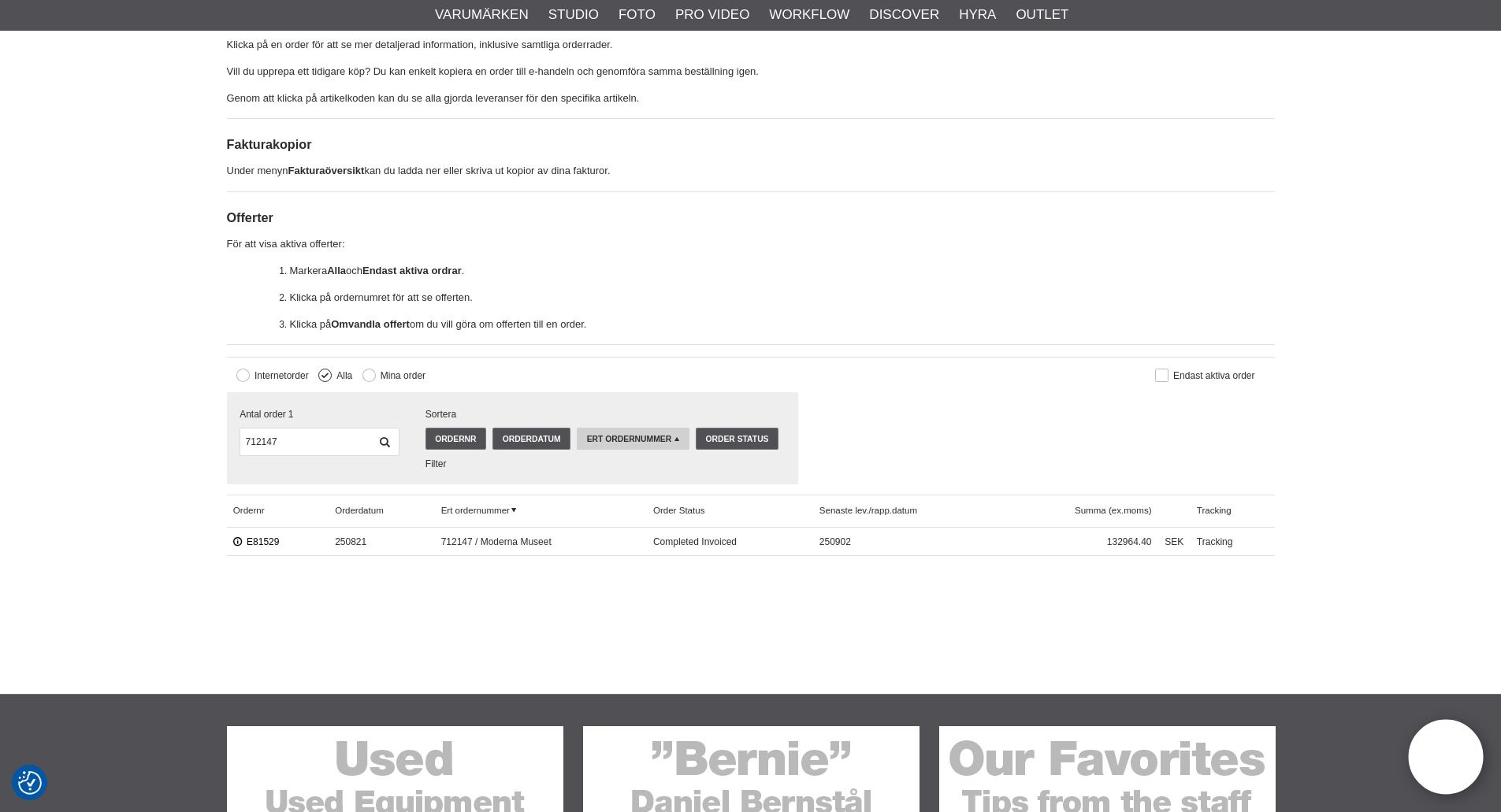
click at [265, 541] on link "E81529" at bounding box center [256, 541] width 46 height 11
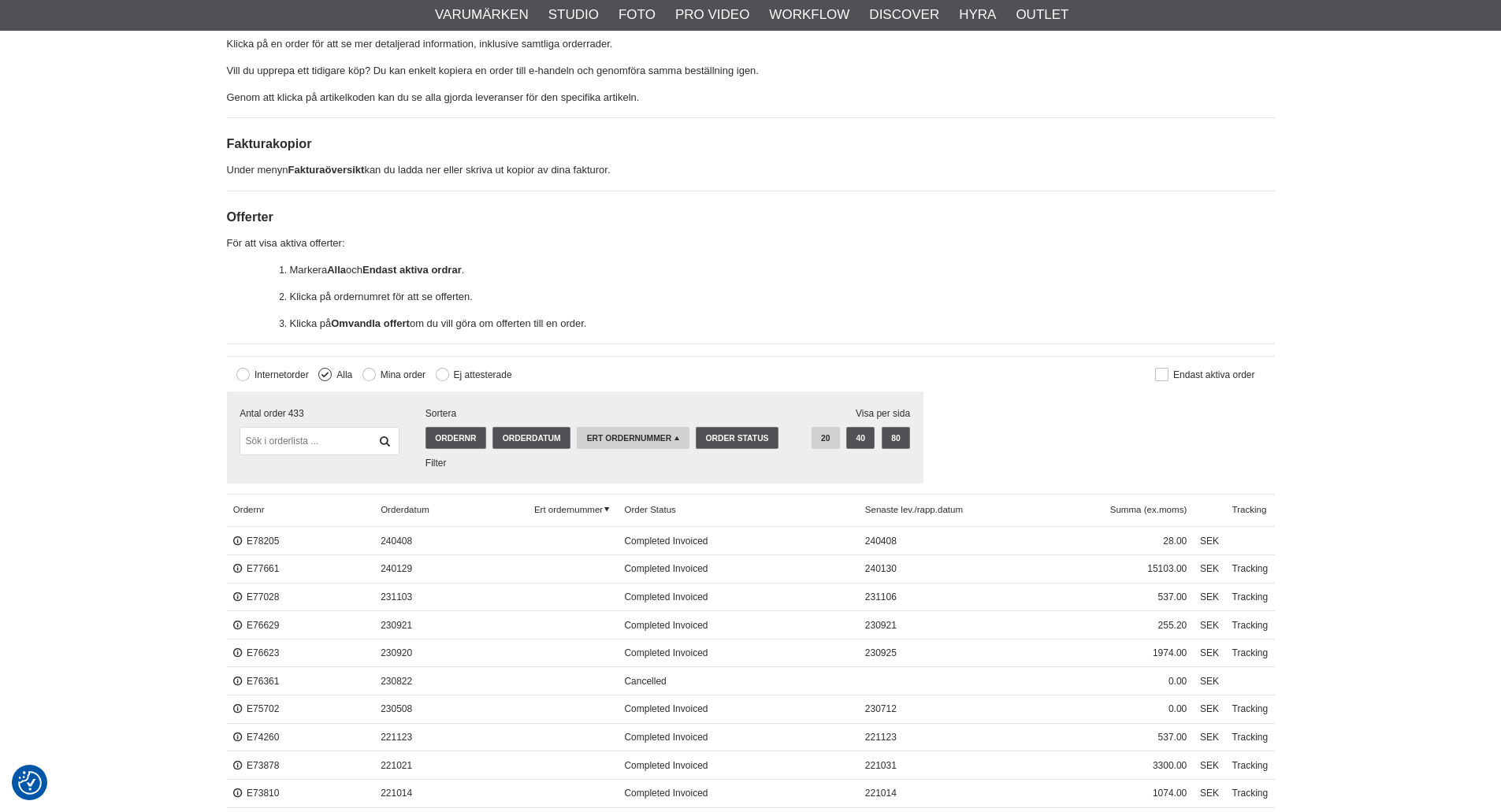
scroll to position [236, 0]
drag, startPoint x: 332, startPoint y: 447, endPoint x: 356, endPoint y: 446, distance: 24.0
click at [332, 447] on input "text" at bounding box center [318, 442] width 159 height 28
paste input "712147"
type input "712147"
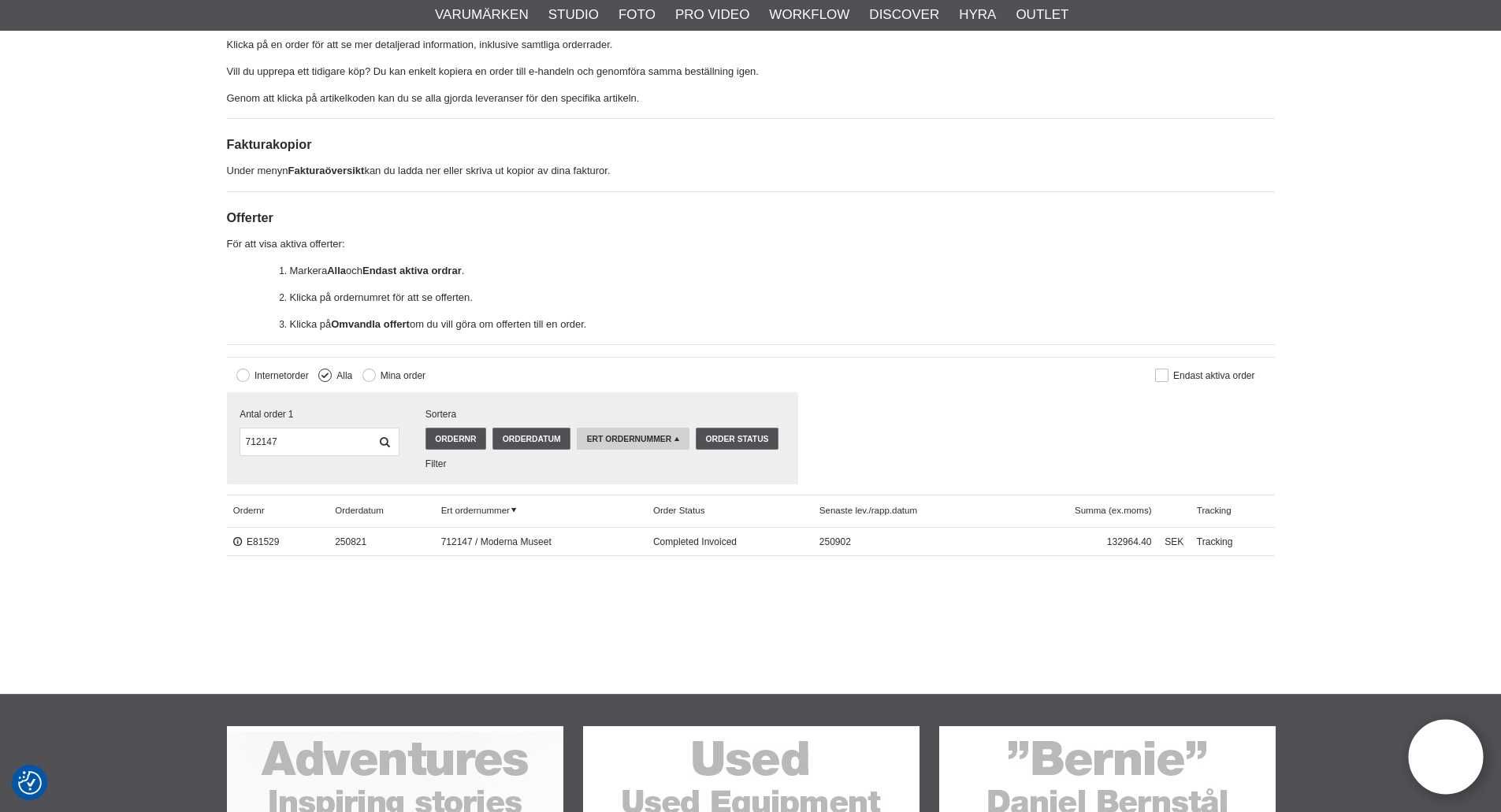
click at [701, 543] on span "Completed Invoiced" at bounding box center [730, 541] width 166 height 28
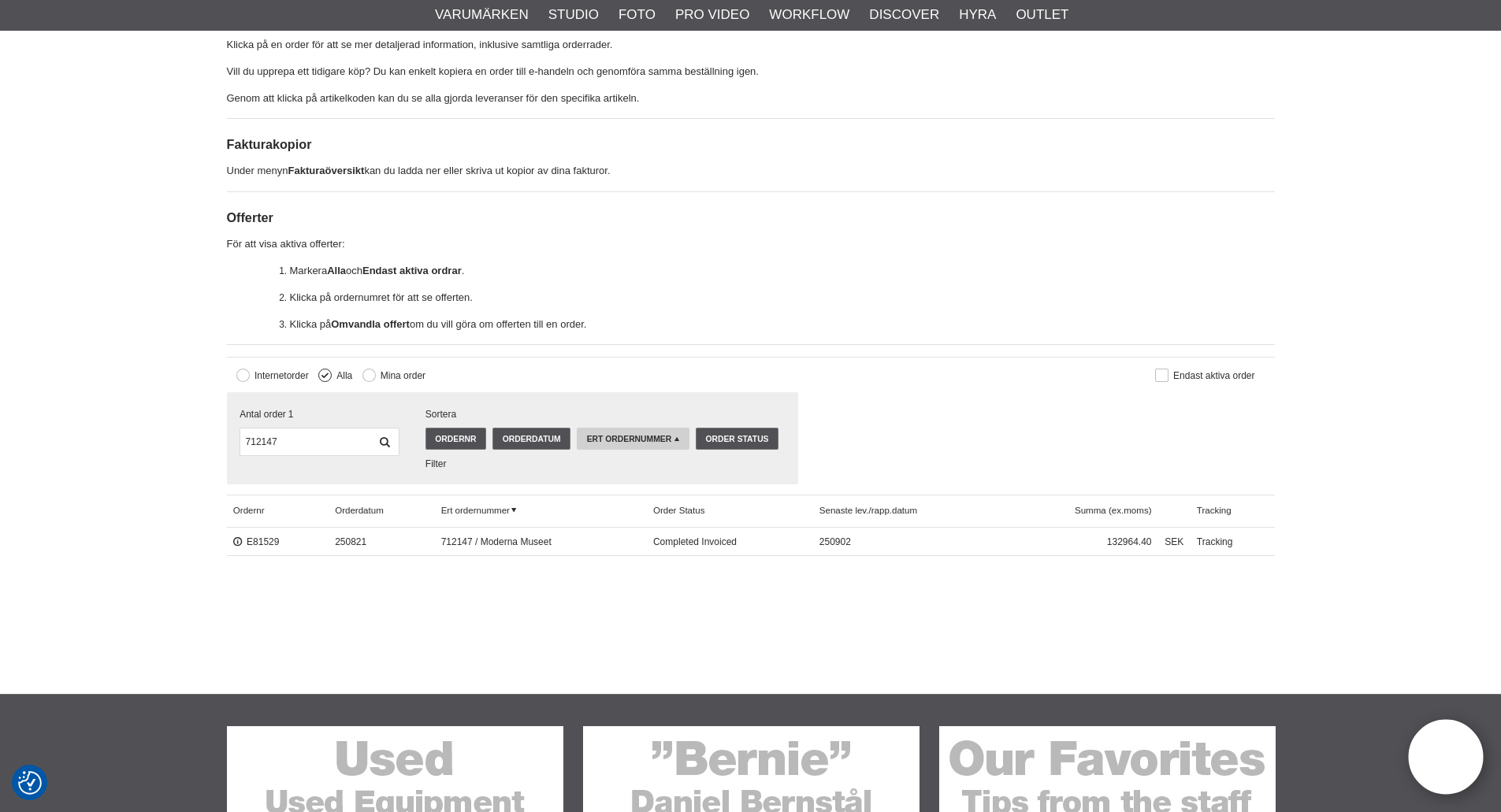
click at [528, 538] on span "712147 / Moderna Museet" at bounding box center [541, 541] width 212 height 28
drag, startPoint x: 366, startPoint y: 543, endPoint x: 323, endPoint y: 545, distance: 43.0
click at [323, 545] on div "E81529 250821 712147 / Moderna Museet Completed Invoiced 250902 132964.40 SEK T…" at bounding box center [750, 541] width 1048 height 28
copy div "250821"
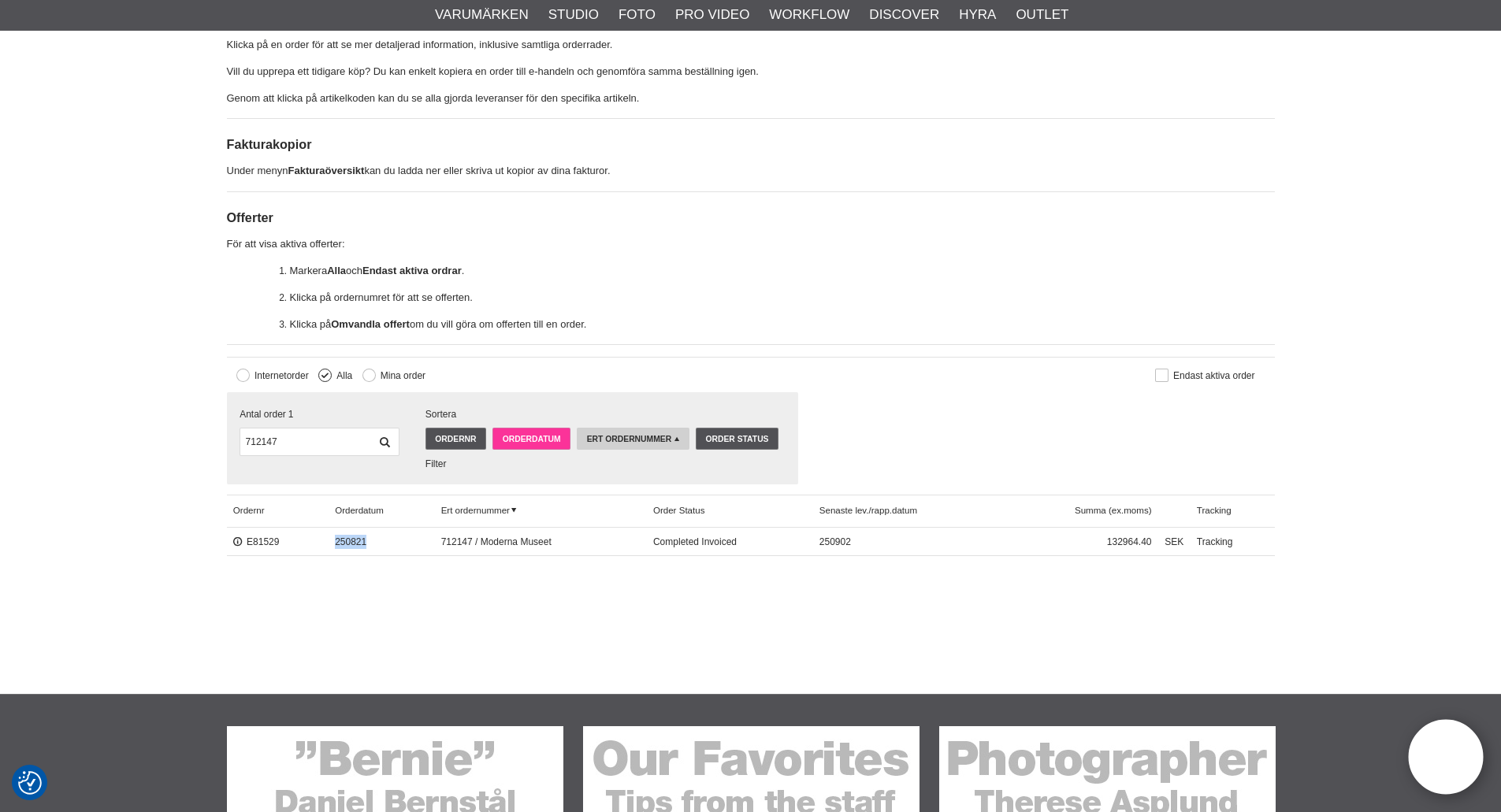
click at [532, 438] on link "Orderdatum" at bounding box center [531, 438] width 78 height 22
click at [331, 444] on input "712147" at bounding box center [318, 442] width 159 height 28
paste input "250821"
type input "250821"
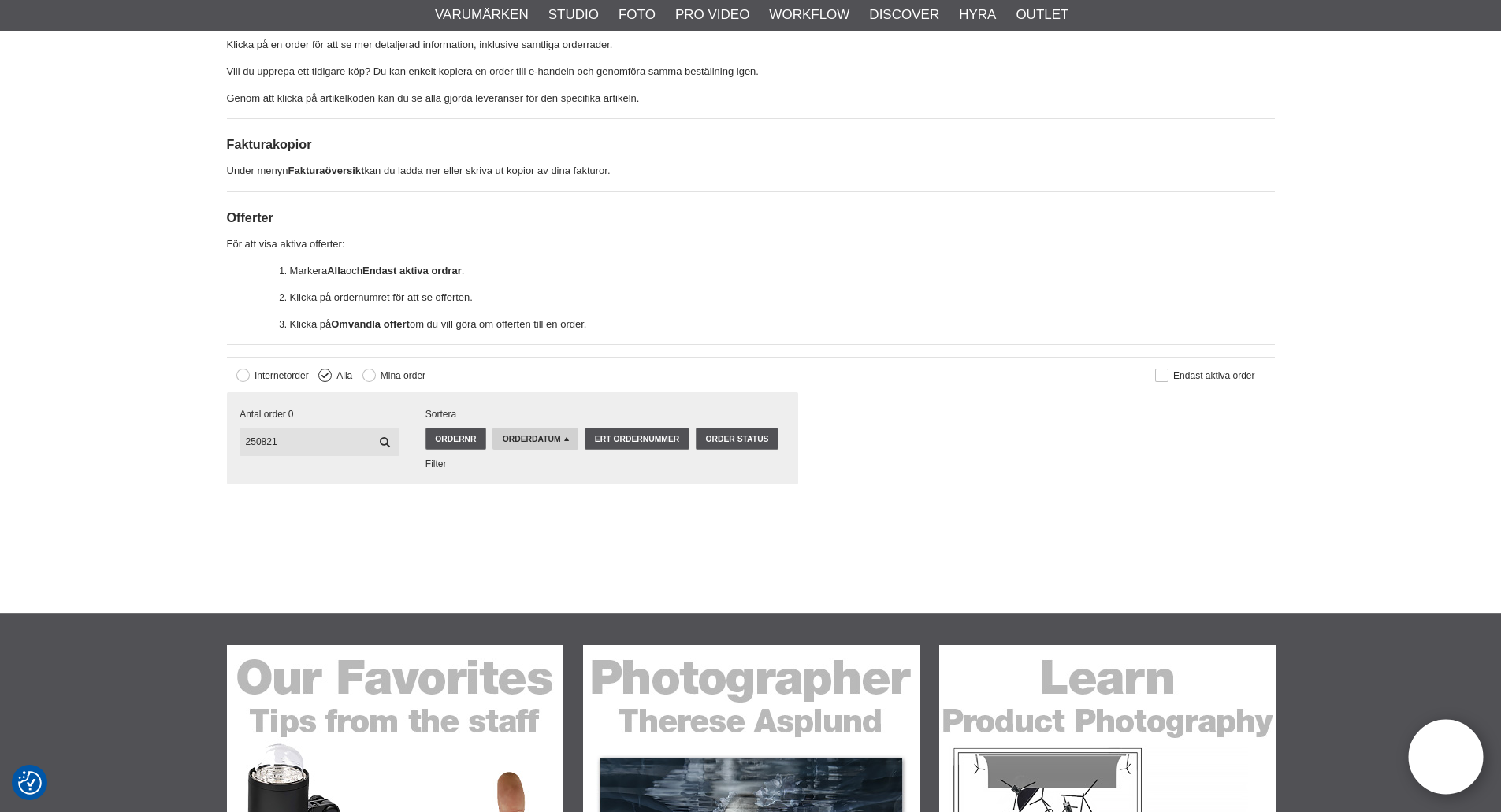
click at [331, 444] on input "250821" at bounding box center [318, 442] width 159 height 28
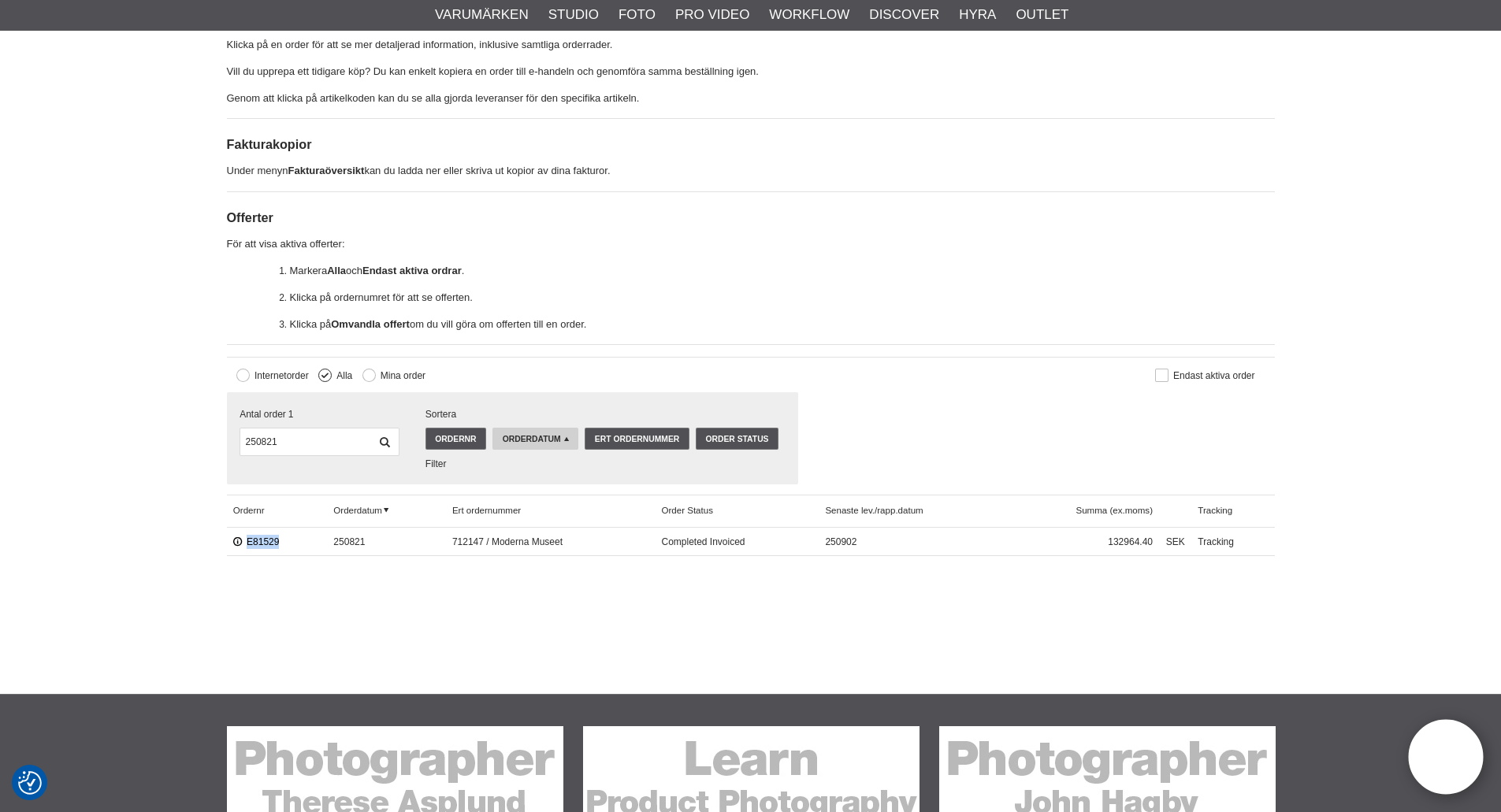
drag, startPoint x: 278, startPoint y: 538, endPoint x: 239, endPoint y: 538, distance: 39.0
click at [239, 538] on div "E81529" at bounding box center [277, 541] width 101 height 28
copy link "E81529"
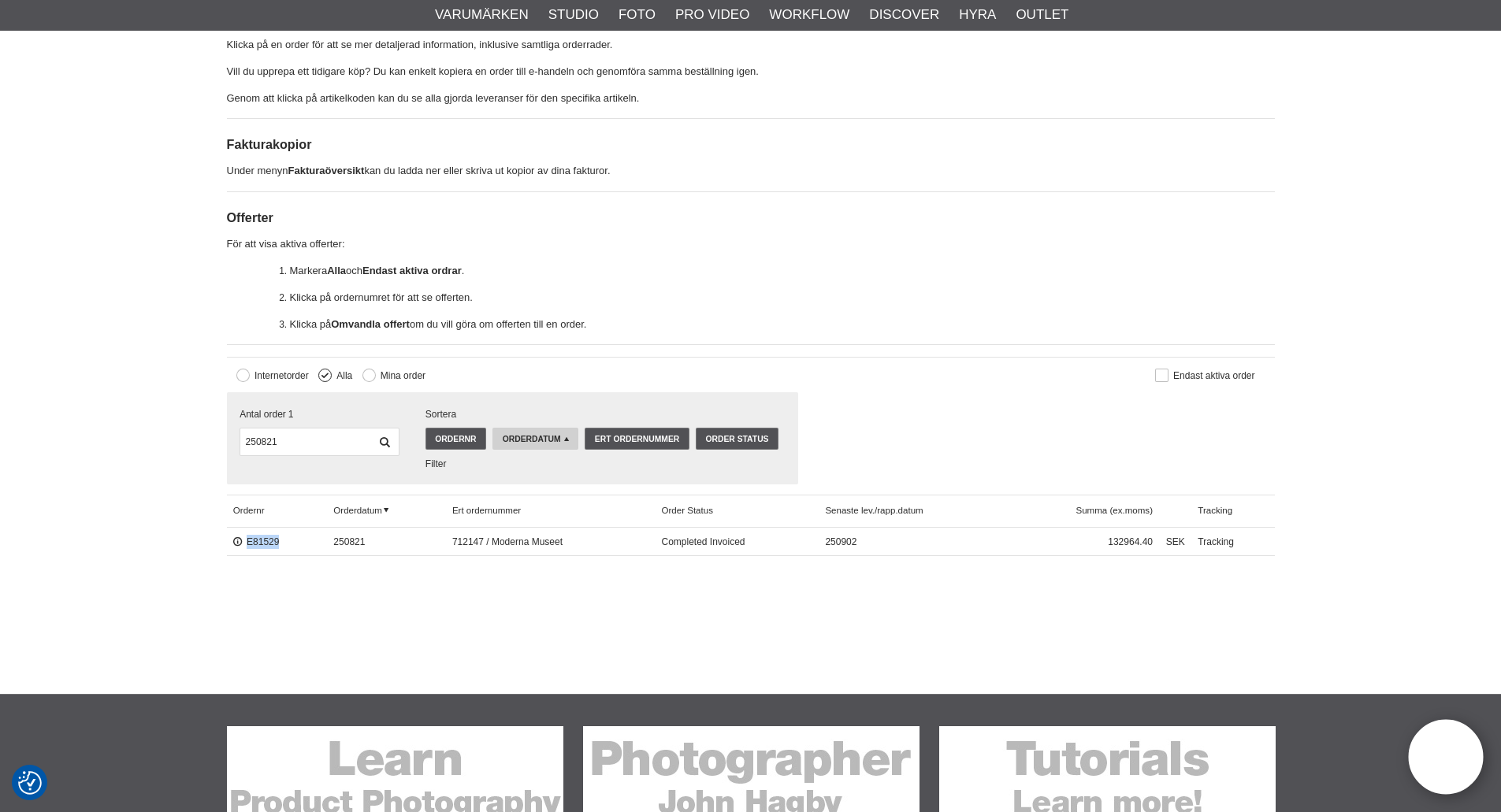
click at [263, 551] on div "E81529" at bounding box center [277, 541] width 101 height 28
click at [265, 541] on link "E81529" at bounding box center [256, 541] width 46 height 11
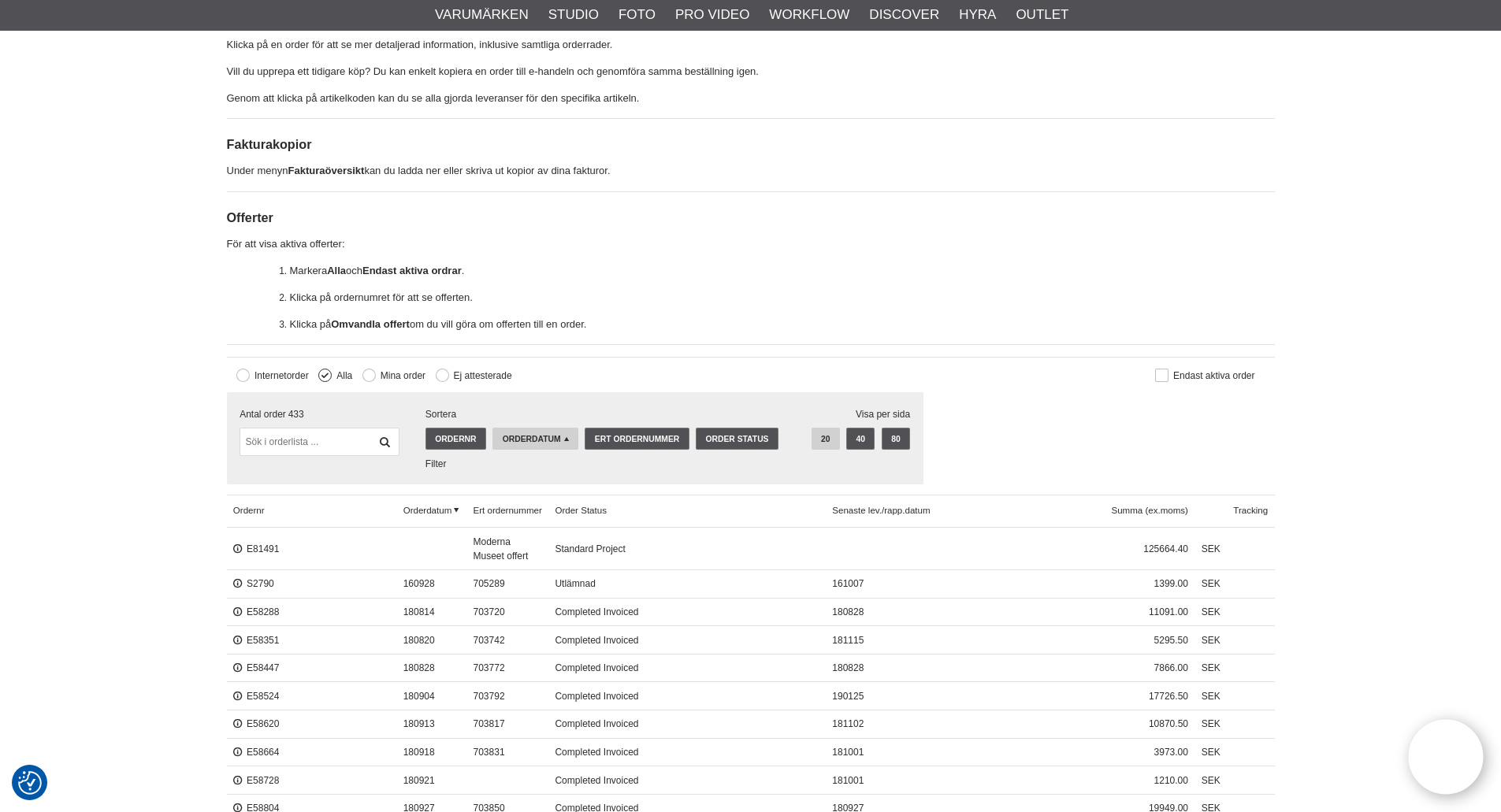
scroll to position [394, 0]
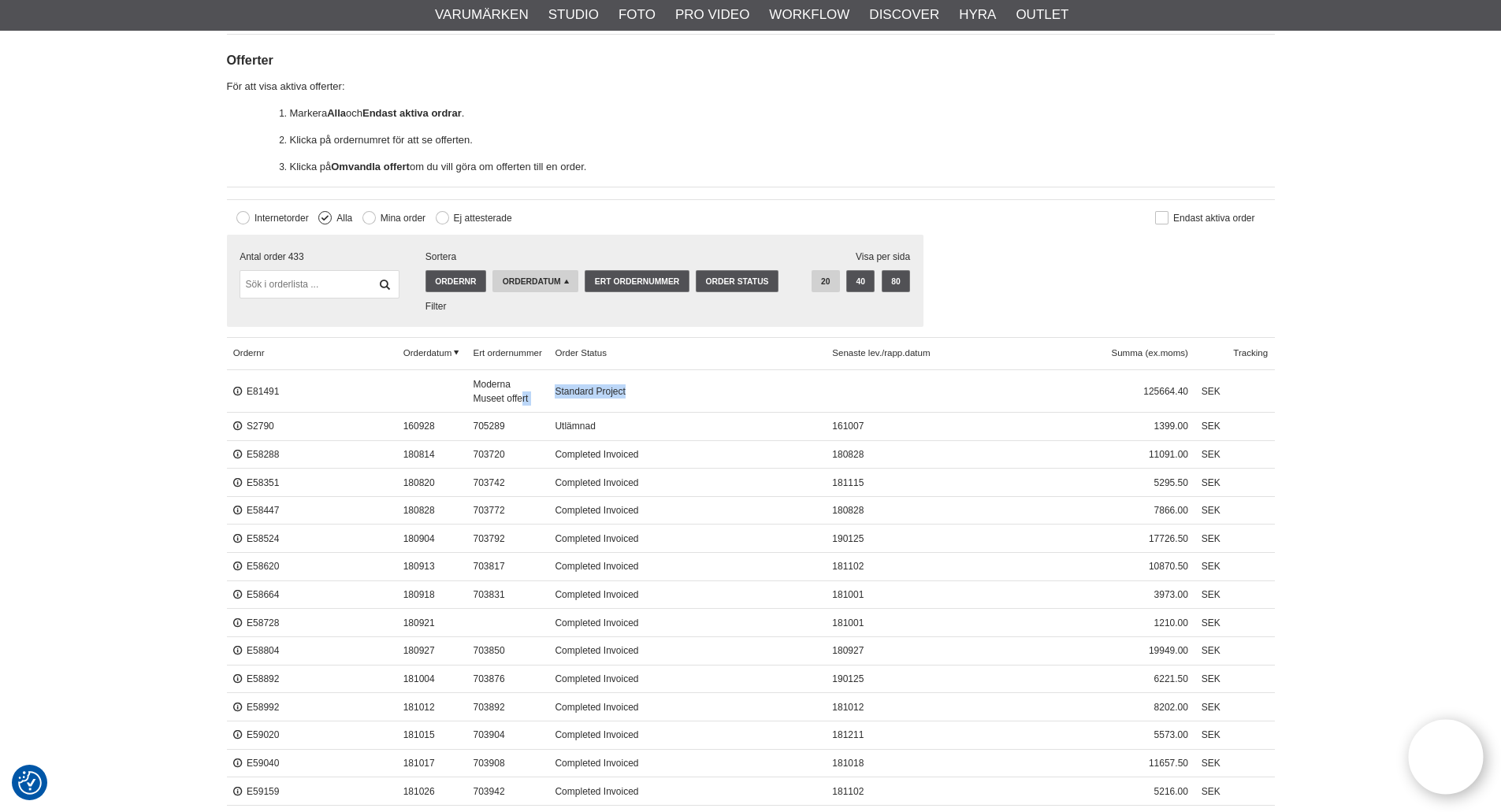
drag, startPoint x: 634, startPoint y: 395, endPoint x: 523, endPoint y: 394, distance: 111.0
click at [523, 394] on div "E81491 Moderna Museet offert Standard Project 125664.40 SEK" at bounding box center [750, 392] width 1048 height 43
click at [662, 390] on span "Standard Project" at bounding box center [686, 392] width 277 height 43
click at [315, 283] on input "text" at bounding box center [318, 284] width 159 height 28
click at [441, 277] on link "Ordernr" at bounding box center [456, 281] width 61 height 22
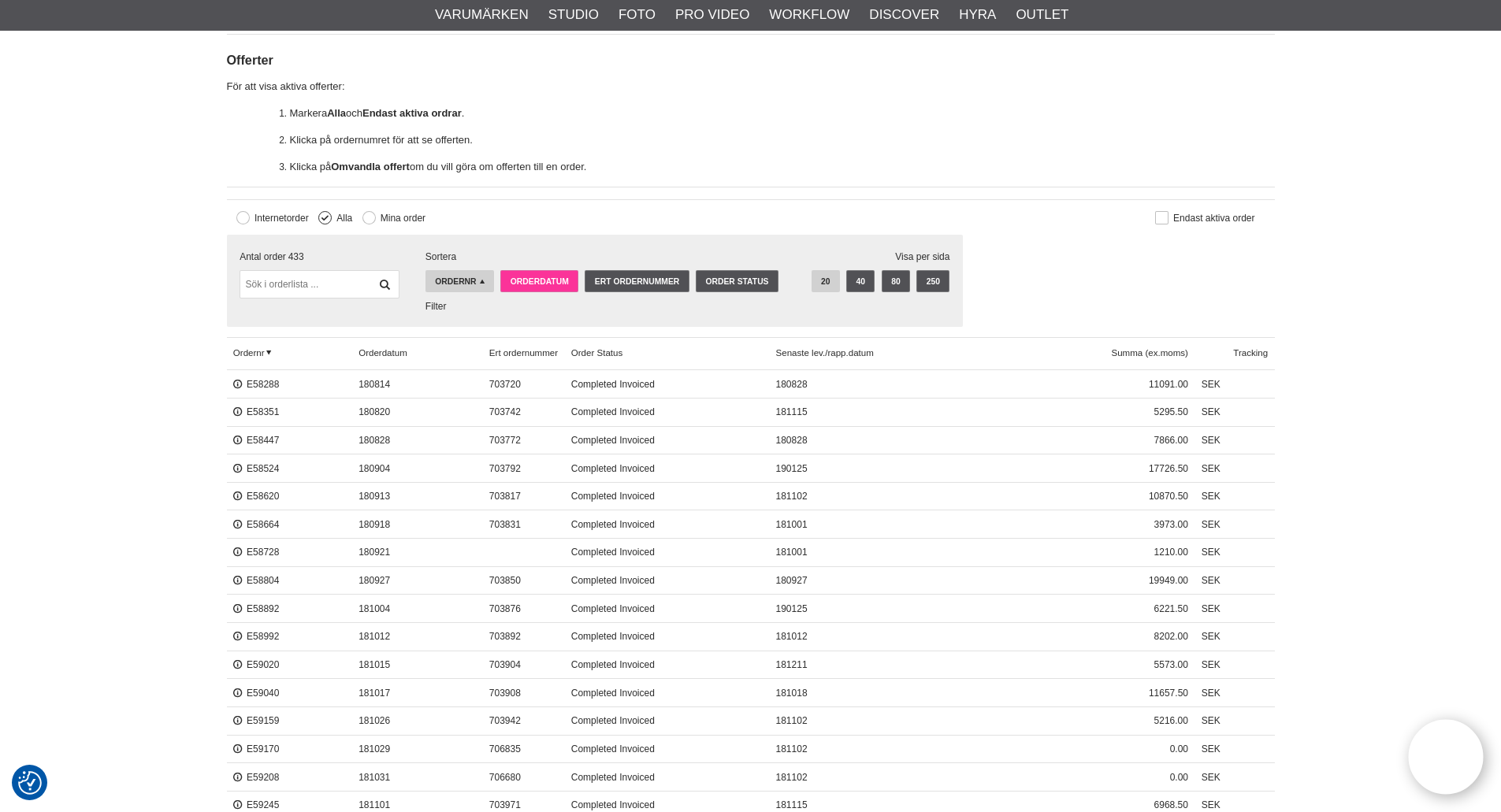
click at [527, 281] on link "Orderdatum" at bounding box center [539, 281] width 78 height 22
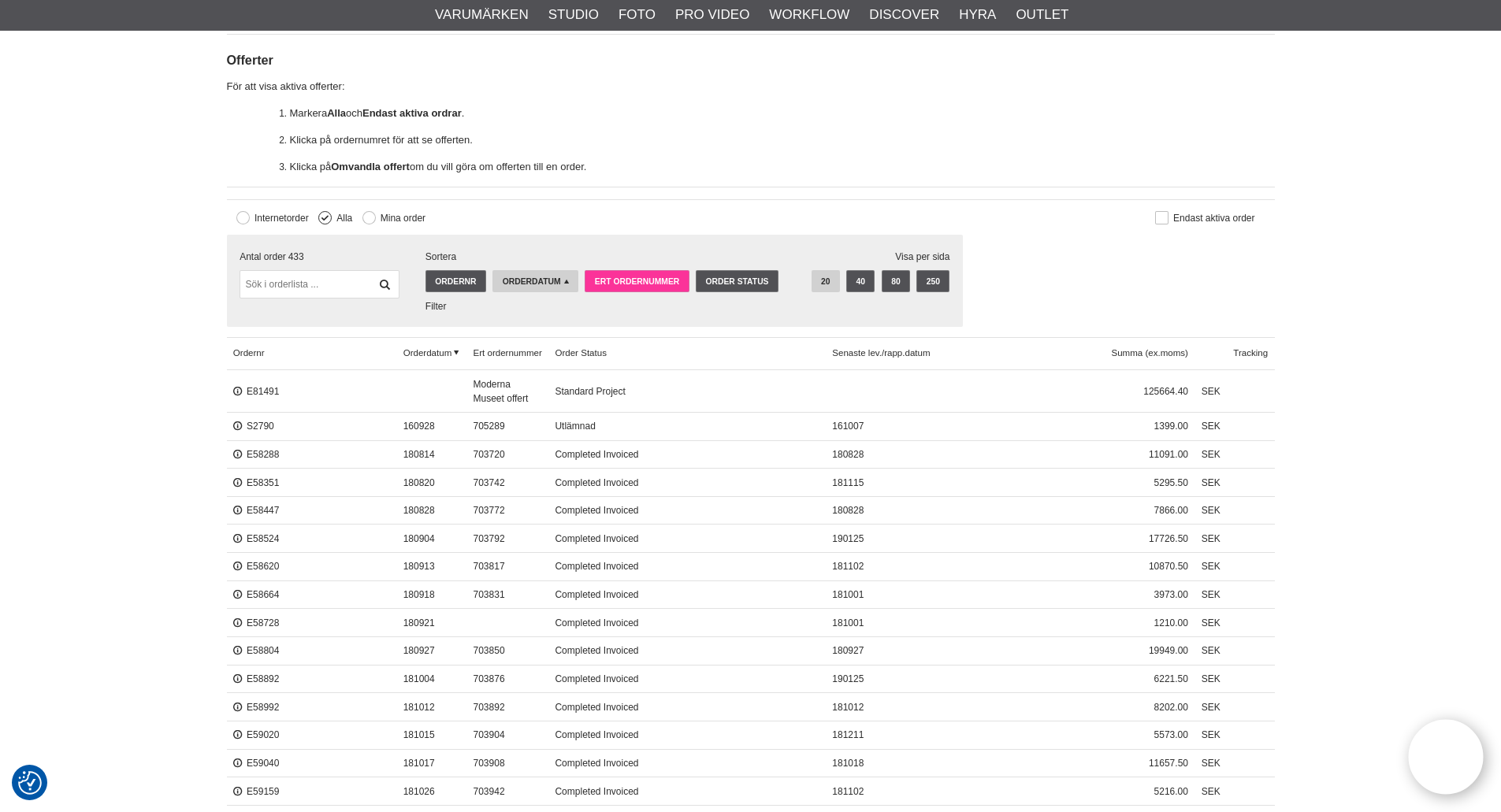
click at [629, 284] on link "Ert ordernummer" at bounding box center [636, 281] width 104 height 22
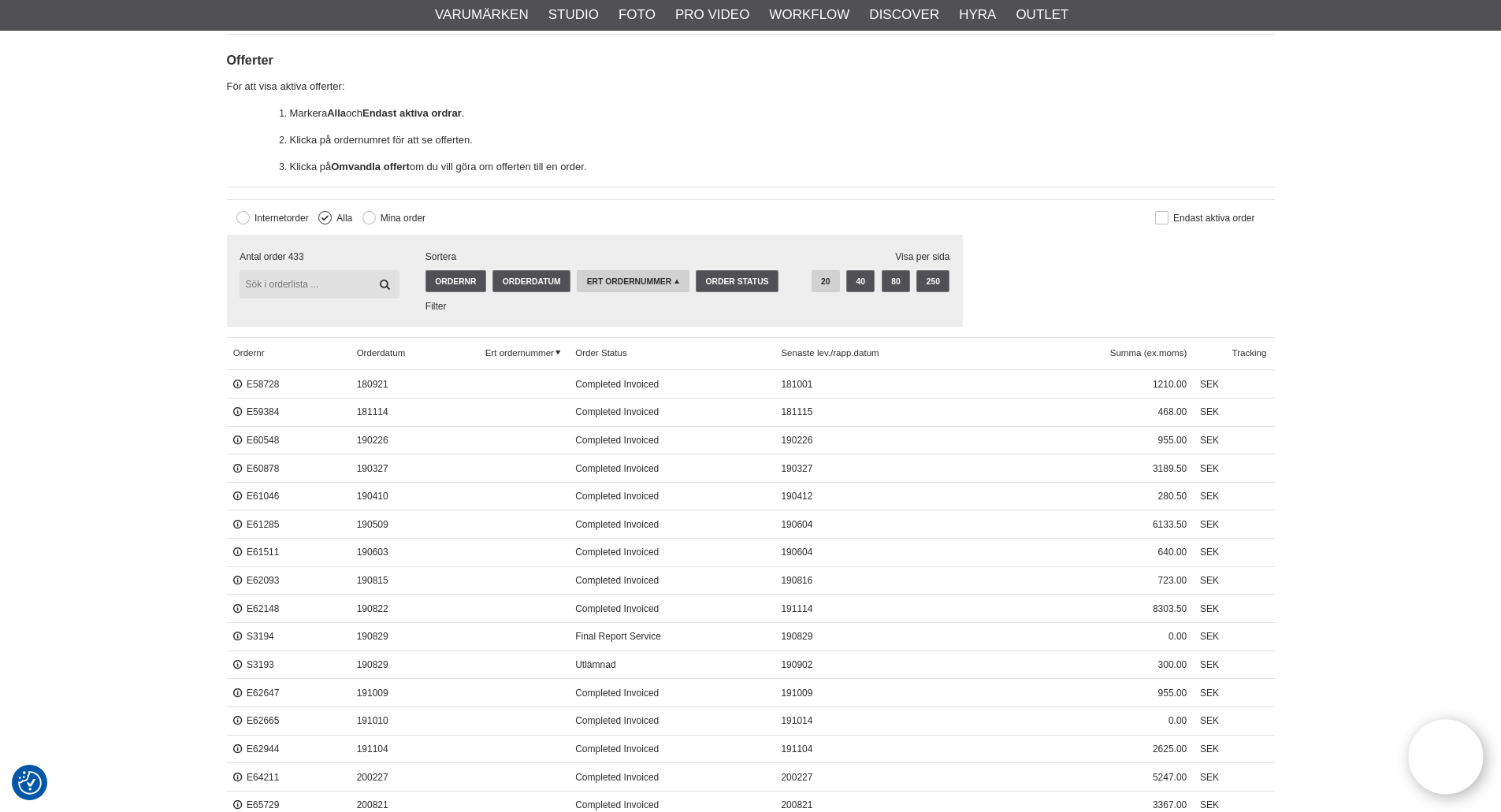
click at [304, 284] on input "text" at bounding box center [318, 284] width 159 height 28
type input "moderna"
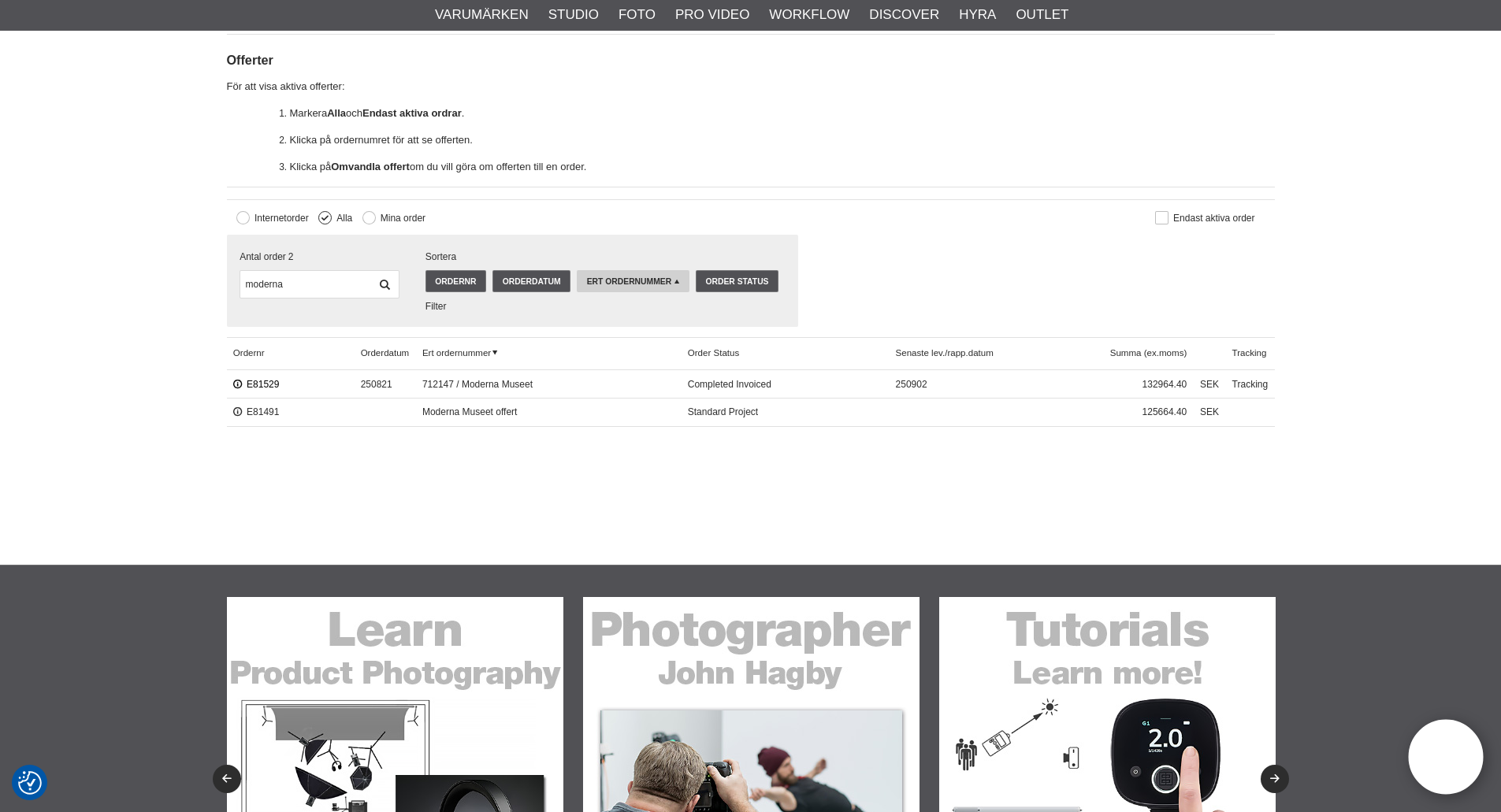
click at [254, 381] on link "E81529" at bounding box center [256, 384] width 46 height 11
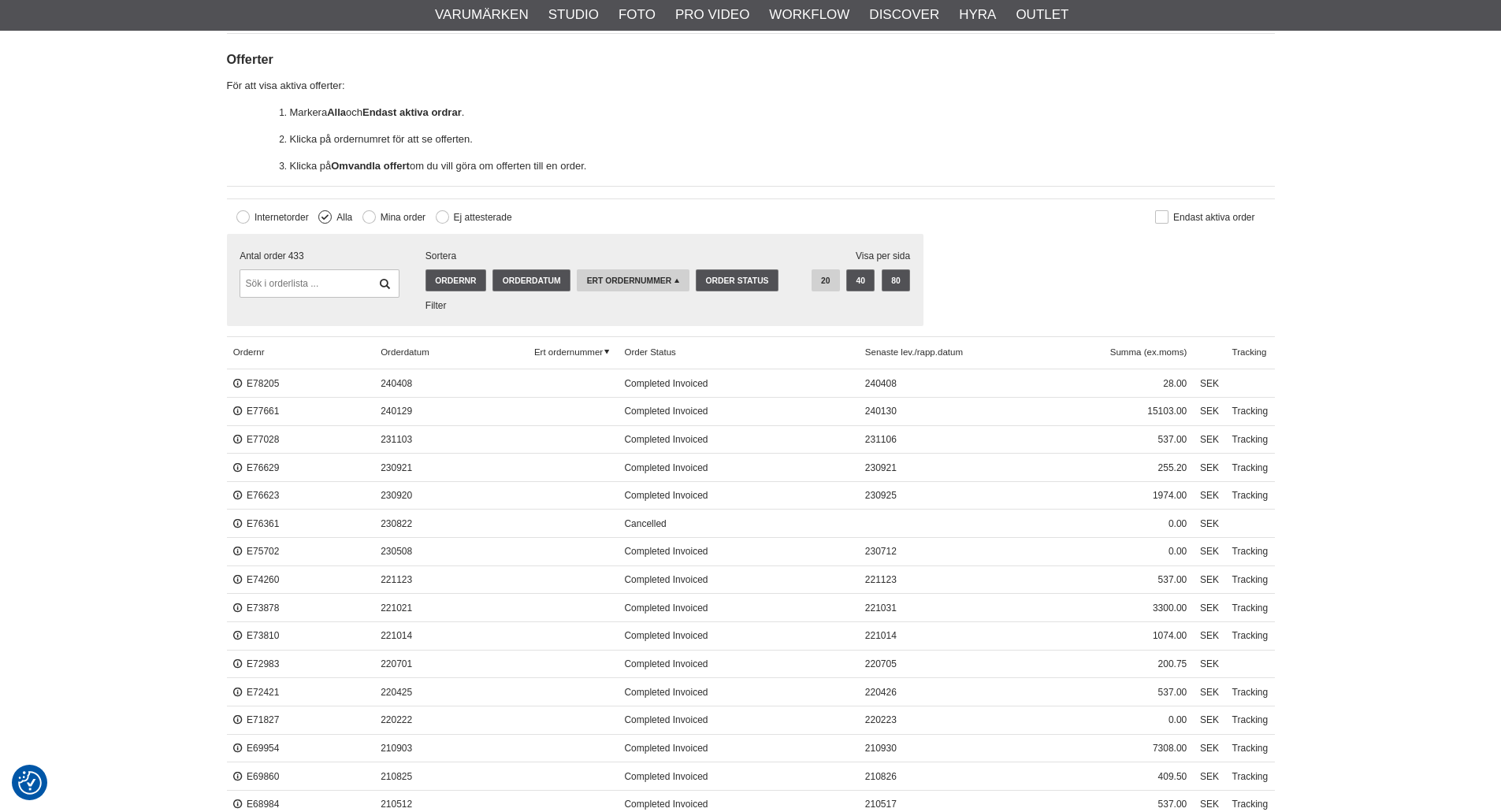
scroll to position [394, 0]
click at [252, 281] on input "text" at bounding box center [318, 284] width 159 height 28
paste input "E81529"
type input "E81529"
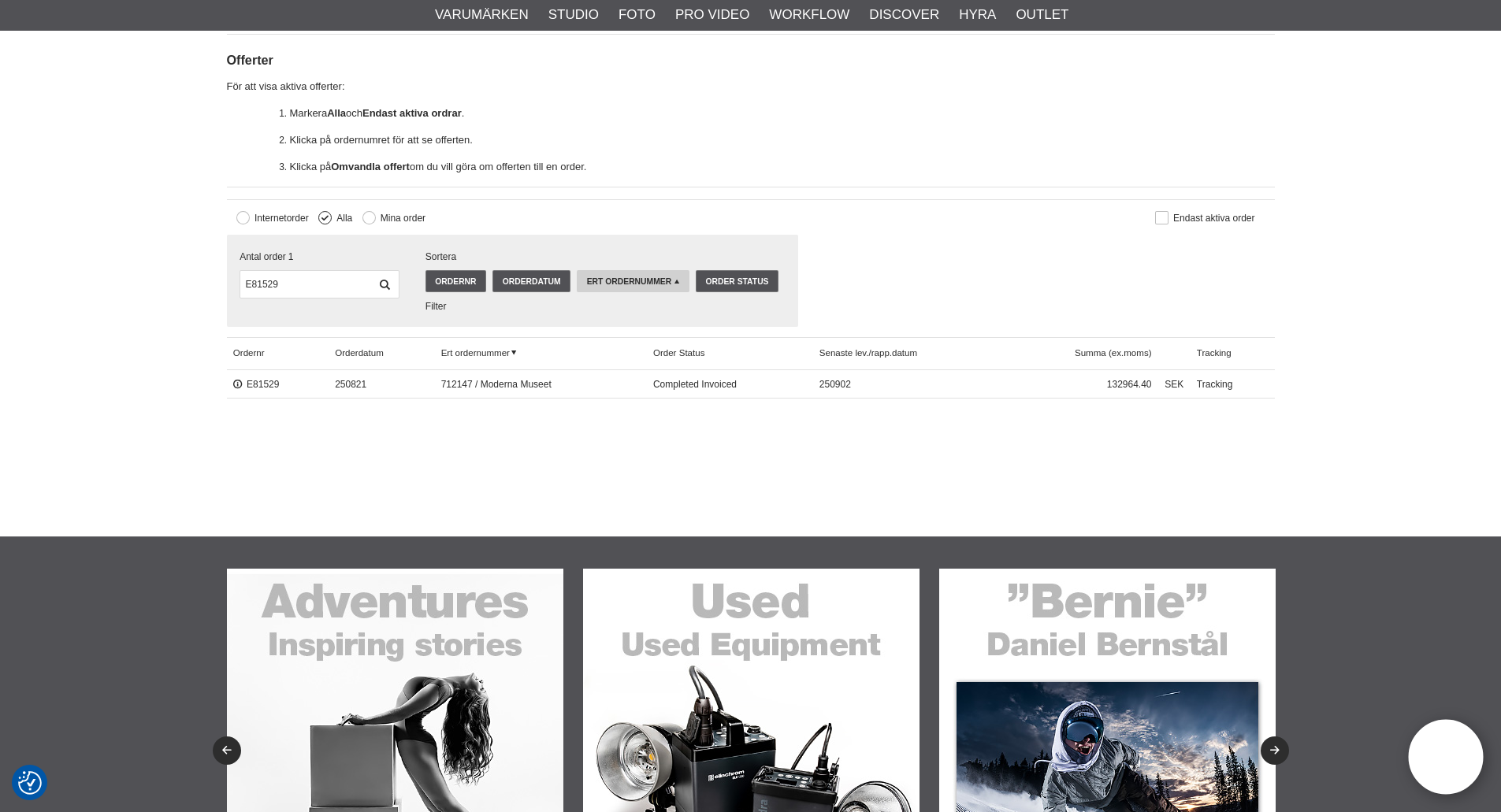
click at [695, 383] on span "Completed Invoiced" at bounding box center [730, 384] width 166 height 28
click at [839, 376] on span "250902" at bounding box center [908, 384] width 191 height 28
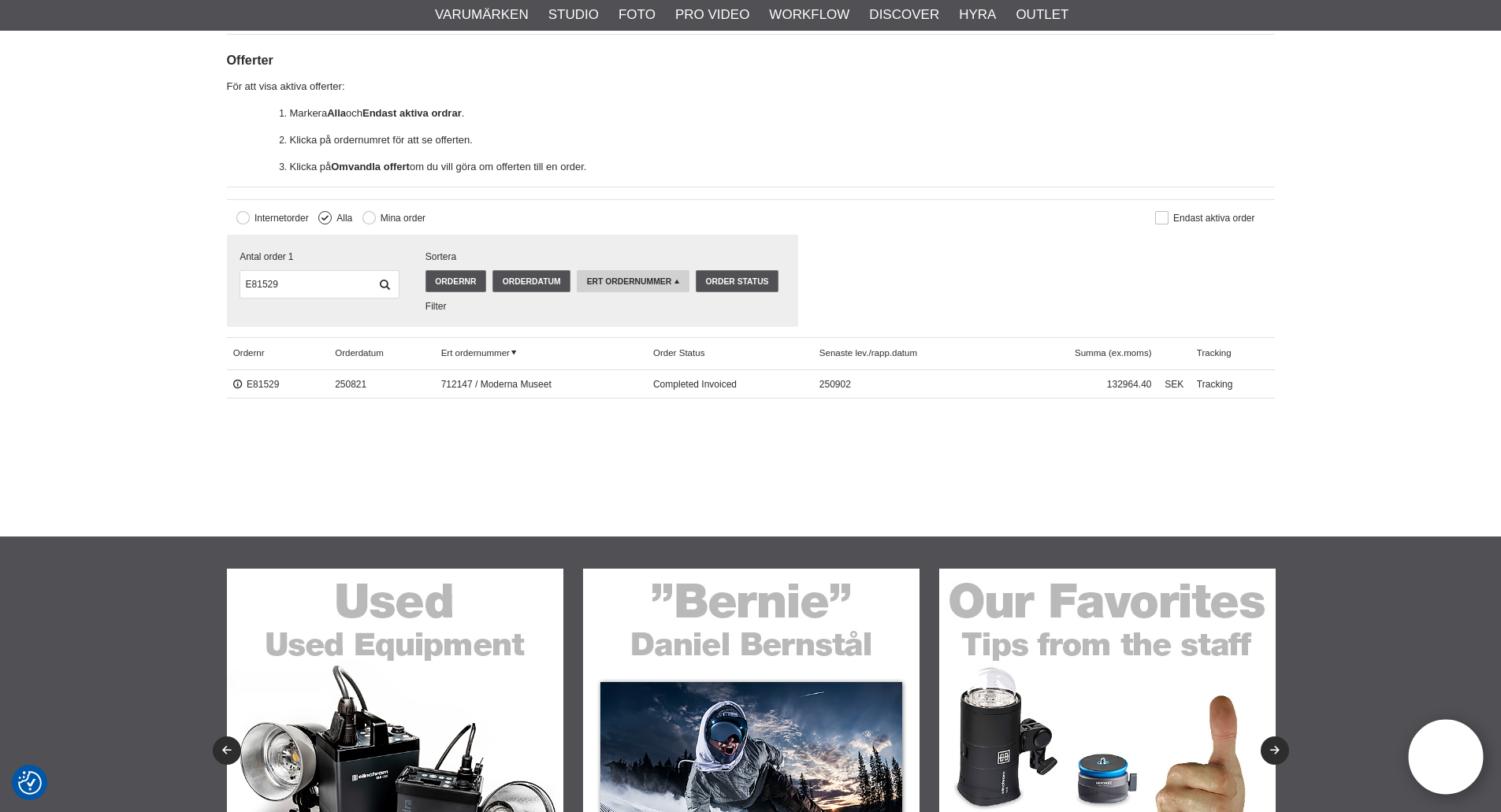
click at [1175, 378] on span "SEK" at bounding box center [1173, 384] width 32 height 28
click at [1146, 387] on span "132964.40" at bounding box center [1081, 384] width 155 height 28
click at [1211, 379] on link "Tracking" at bounding box center [1233, 384] width 84 height 28
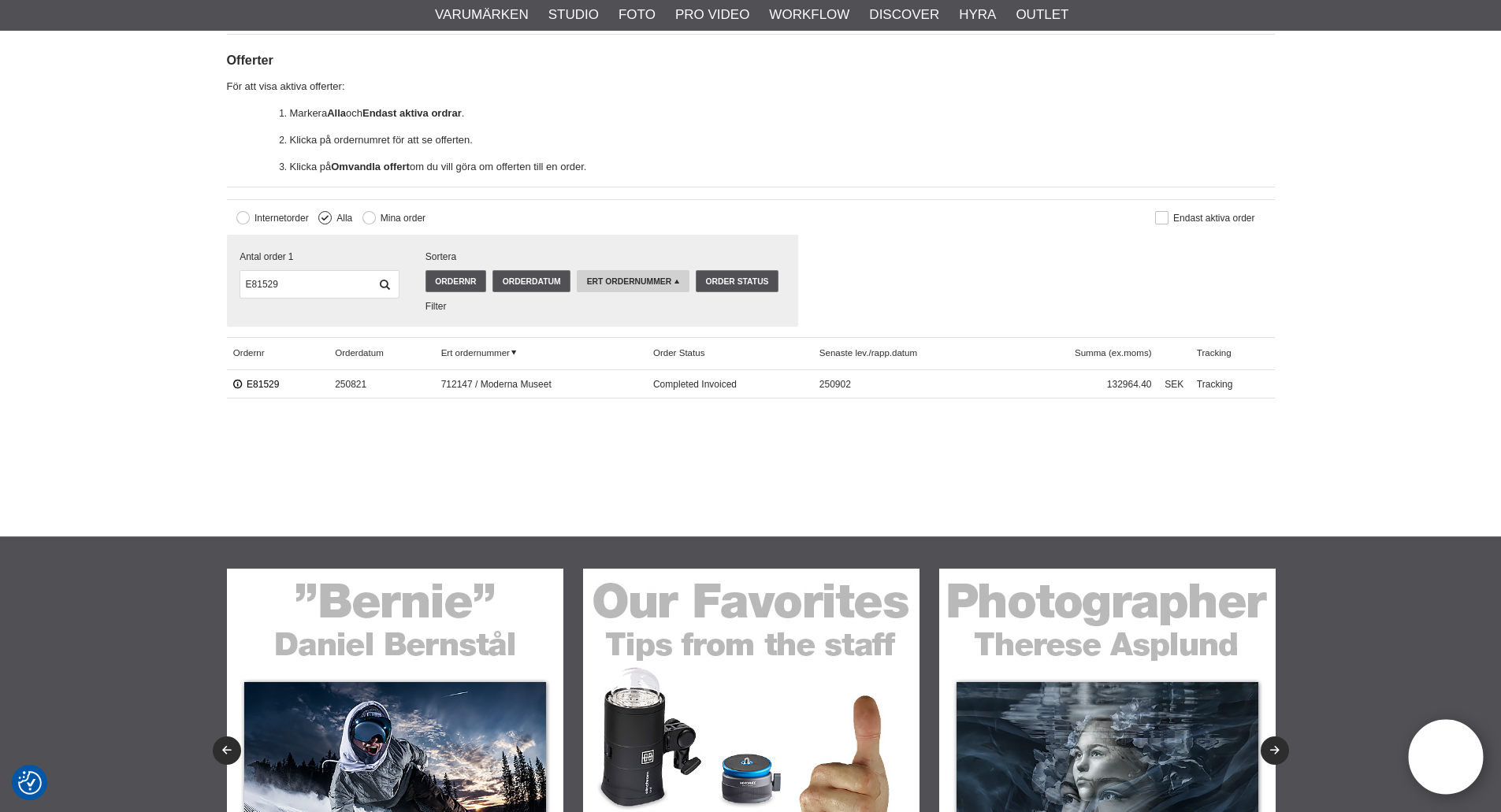
click at [267, 385] on link "E81529" at bounding box center [256, 384] width 46 height 11
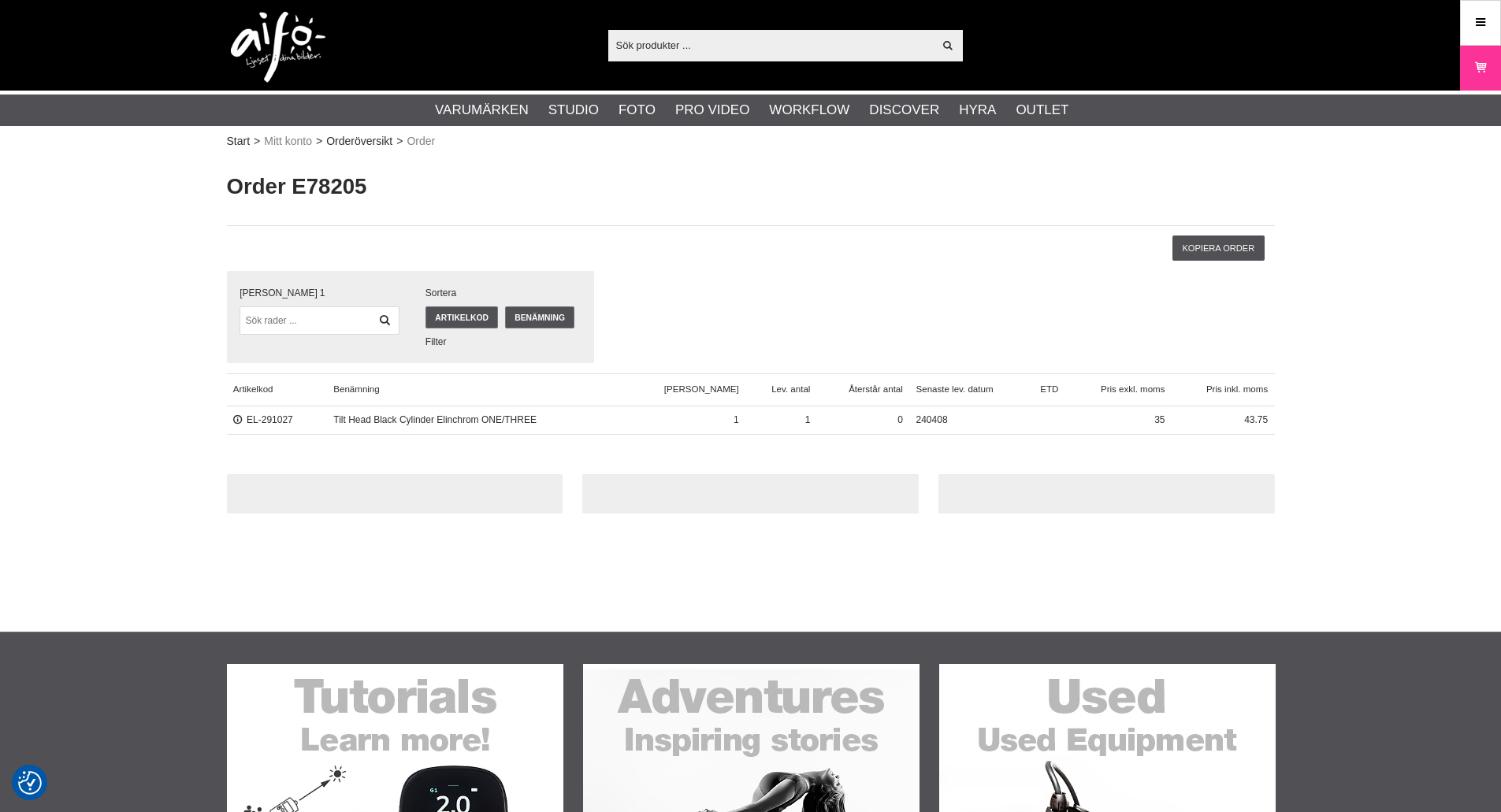
click at [263, 411] on div "EL-291027" at bounding box center [277, 420] width 100 height 28
click at [240, 425] on link "EL-291027" at bounding box center [263, 420] width 60 height 11
click at [270, 419] on div at bounding box center [750, 406] width 1501 height 812
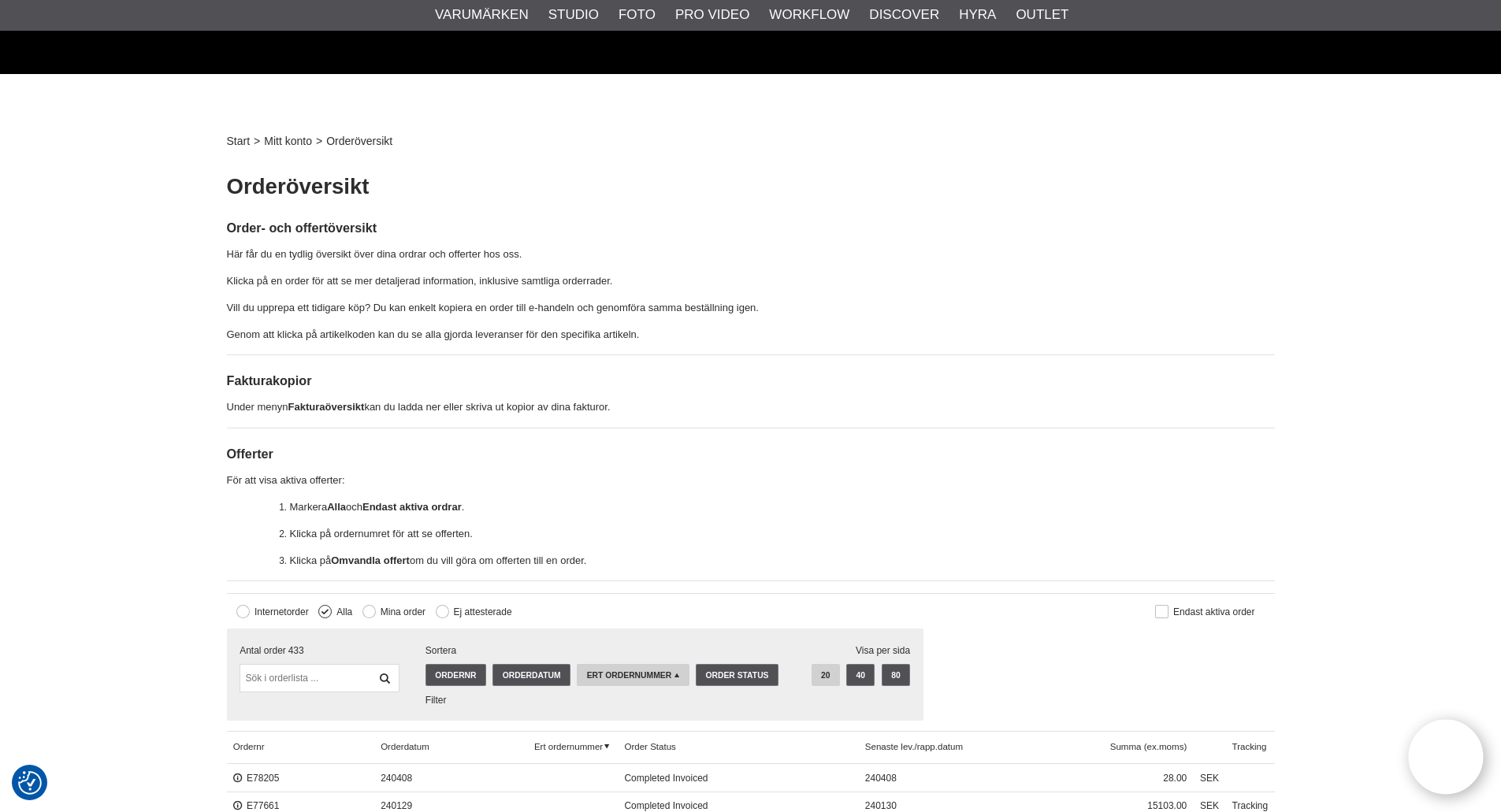
scroll to position [394, 0]
